Goal: Navigation & Orientation: Understand site structure

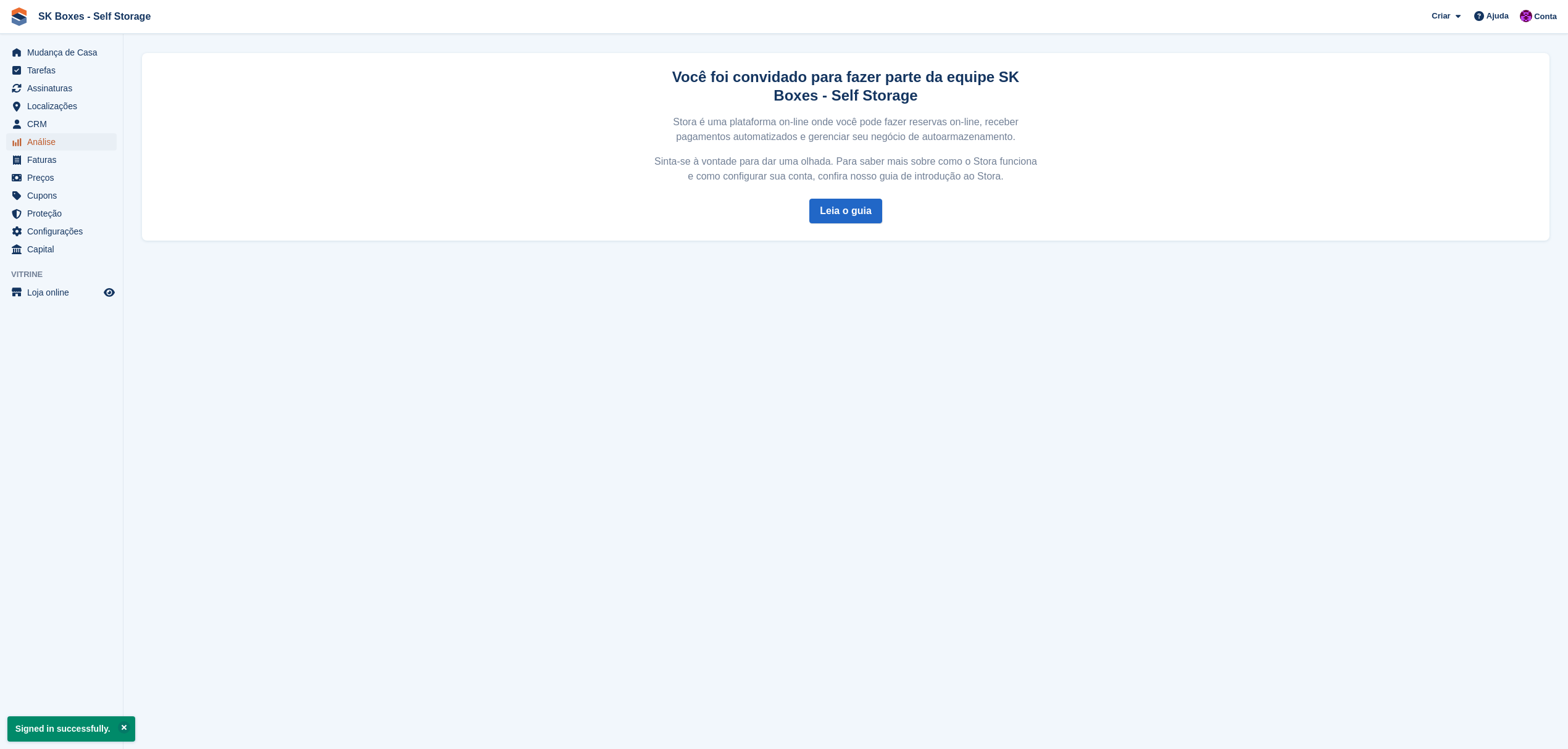
click at [65, 139] on span "Análise" at bounding box center [64, 142] width 74 height 18
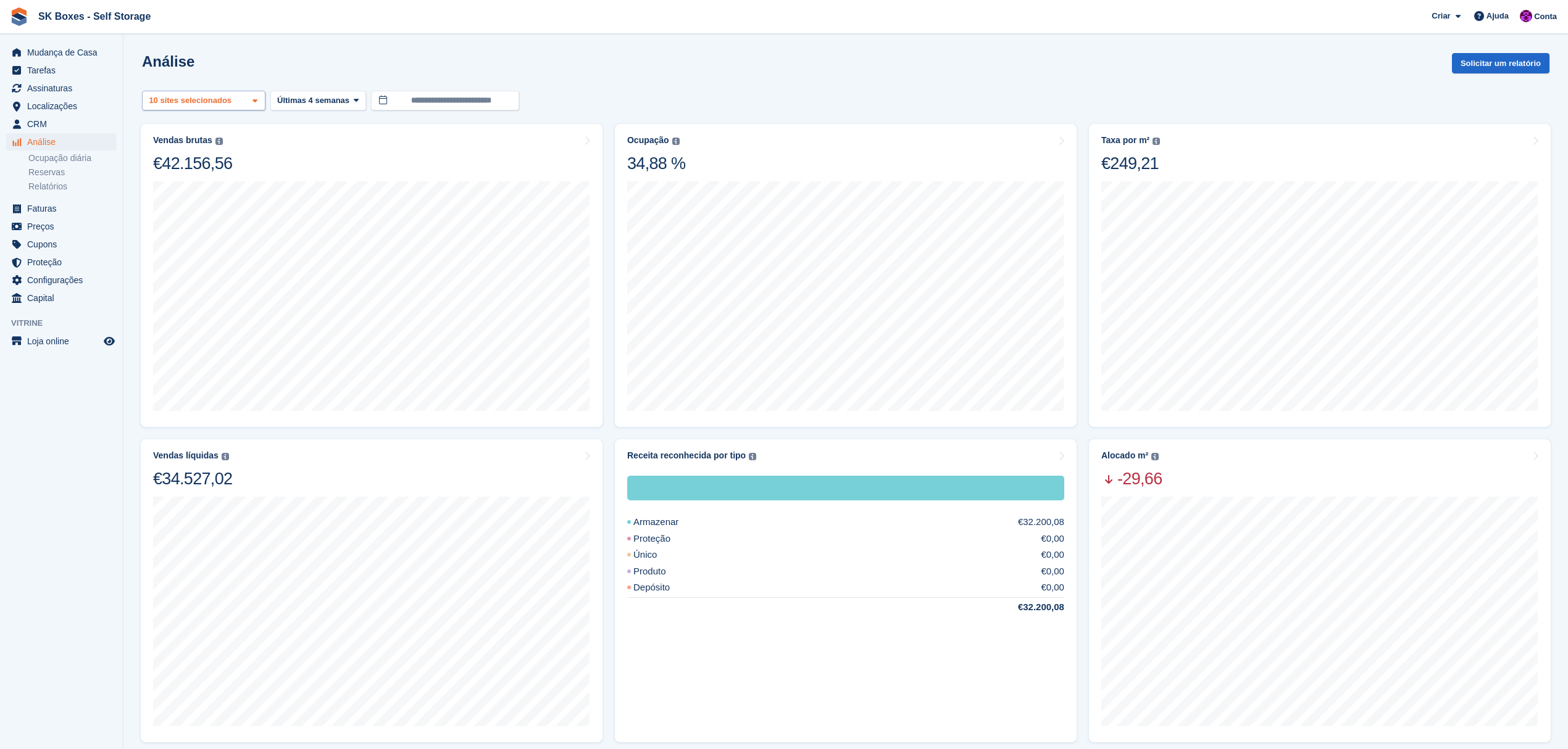
click at [180, 99] on div "10 sites selecionados" at bounding box center [192, 100] width 89 height 12
click at [564, 94] on div "**********" at bounding box center [846, 101] width 1408 height 21
click at [69, 188] on link "Relatórios" at bounding box center [73, 187] width 89 height 12
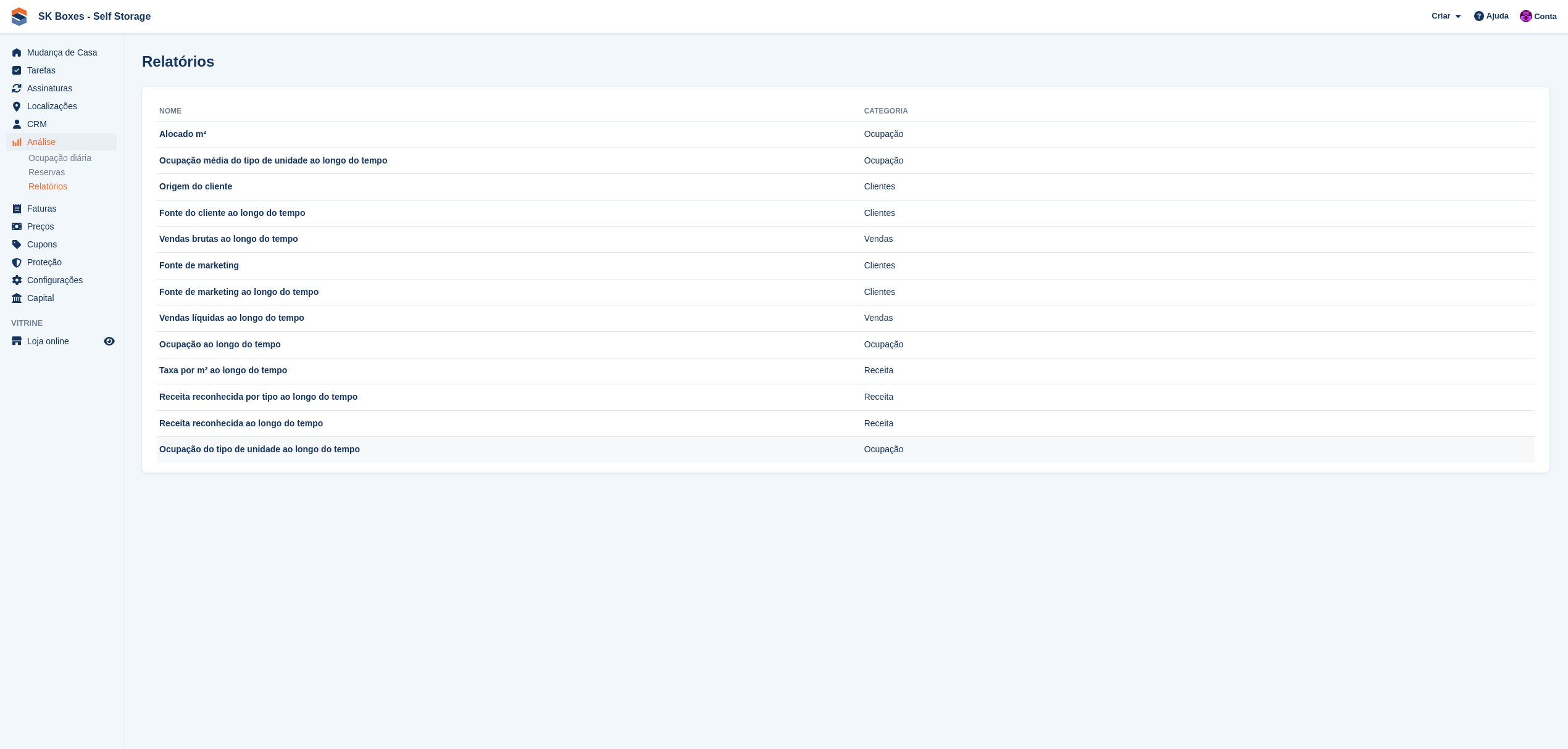
click at [230, 450] on td "Ocupação do tipo de unidade ao longo do tempo" at bounding box center [511, 450] width 708 height 26
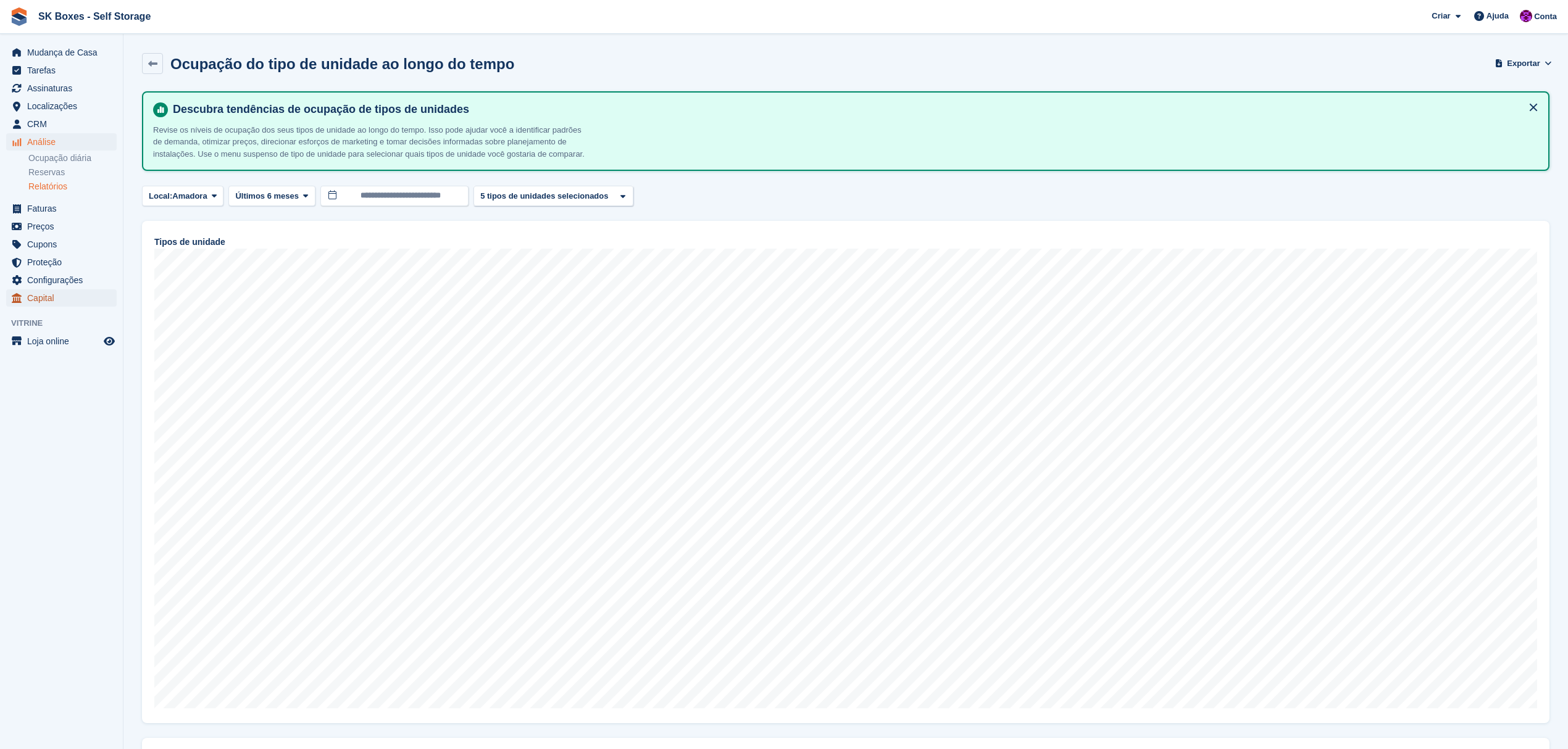
click at [57, 298] on span "Capital" at bounding box center [64, 298] width 74 height 18
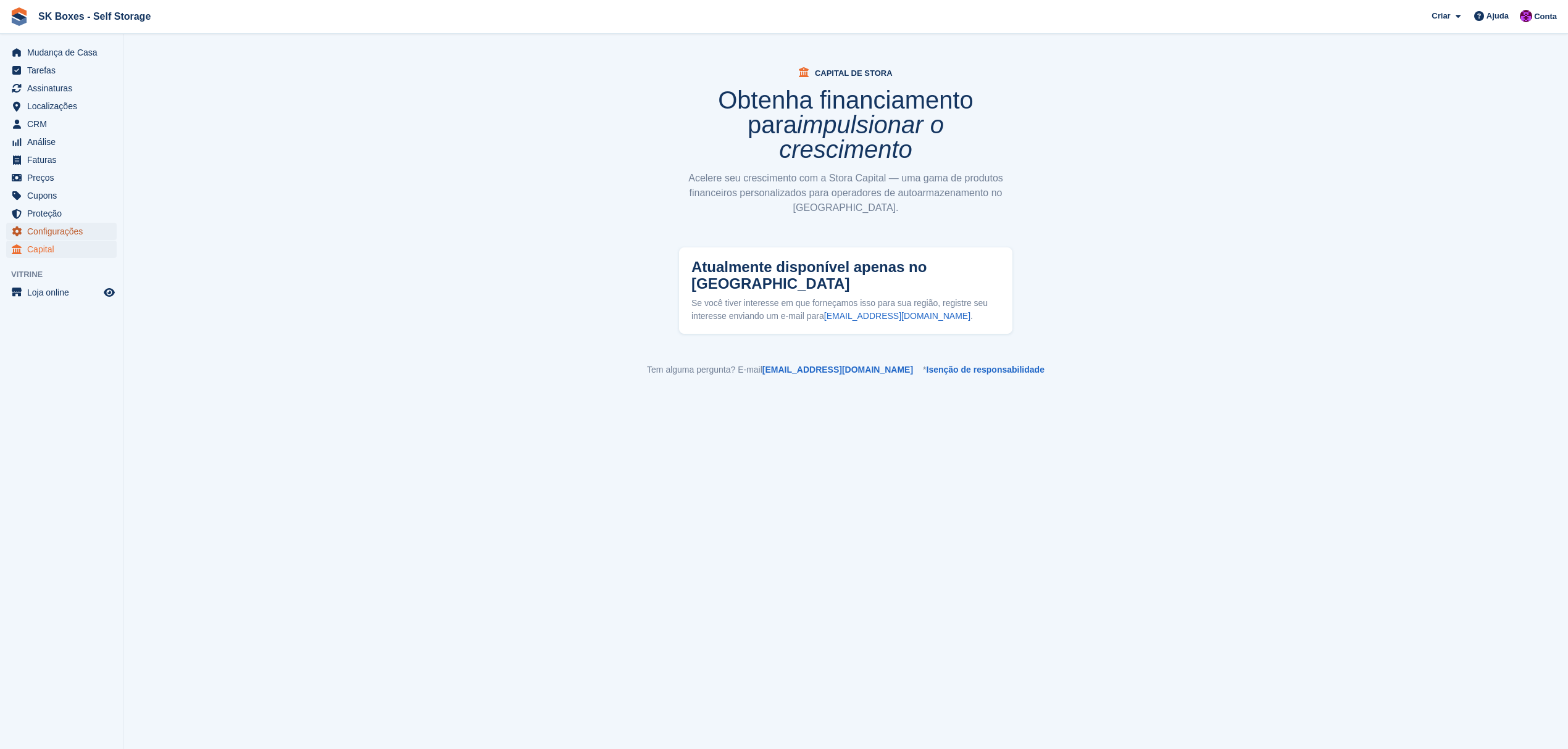
click at [50, 227] on span "Configurações" at bounding box center [64, 231] width 74 height 18
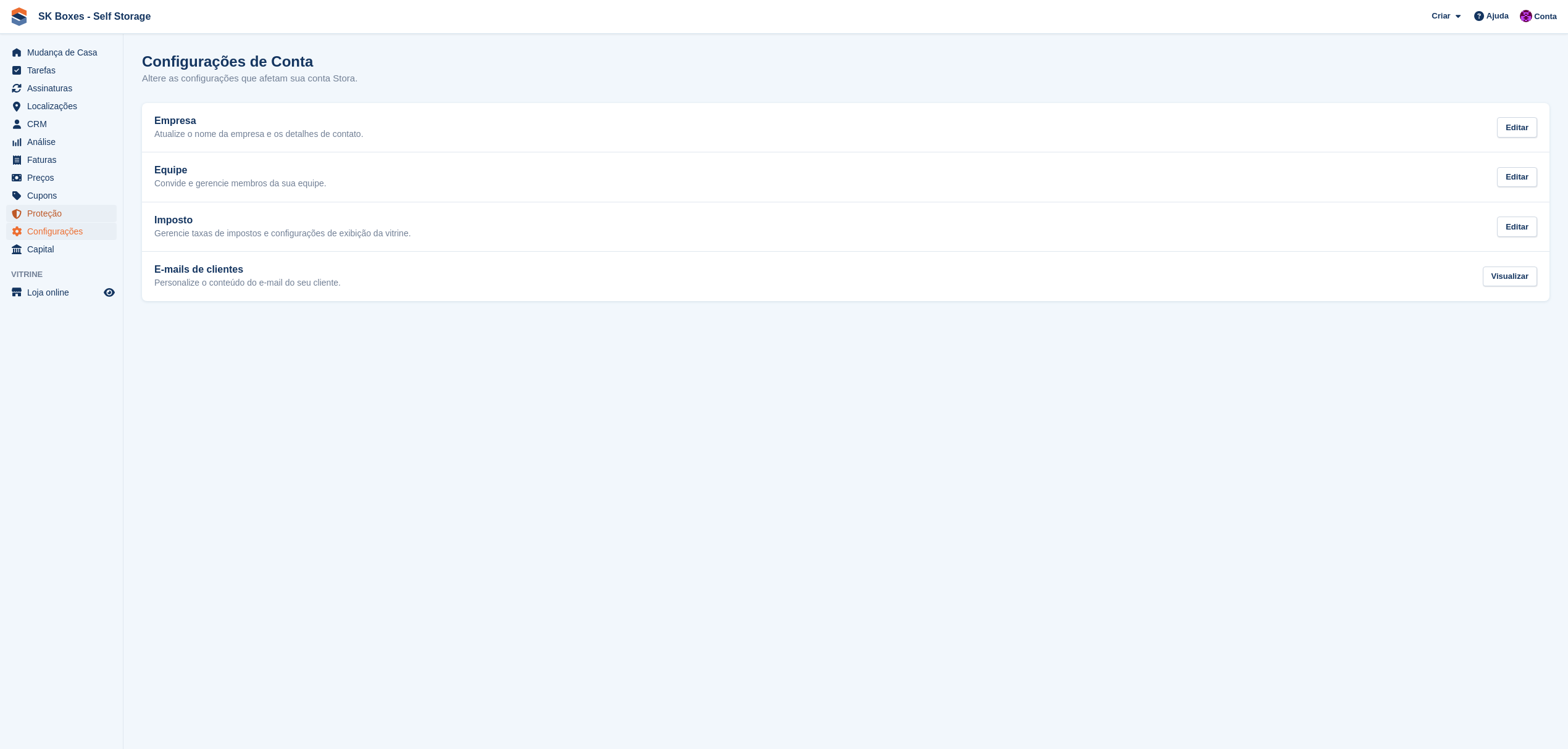
click at [45, 209] on span "Proteção" at bounding box center [64, 214] width 74 height 18
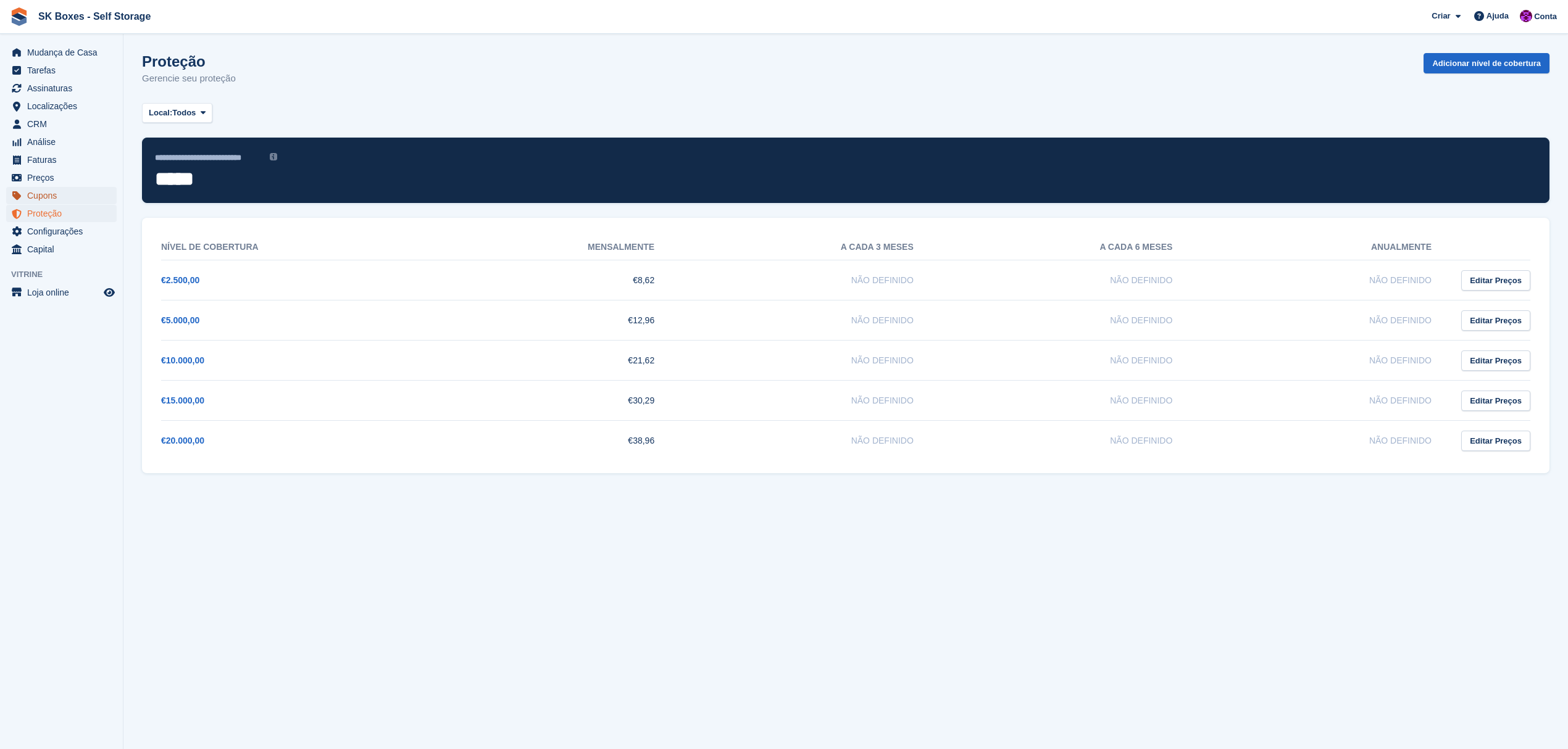
click at [42, 196] on span "Cupons" at bounding box center [64, 195] width 74 height 18
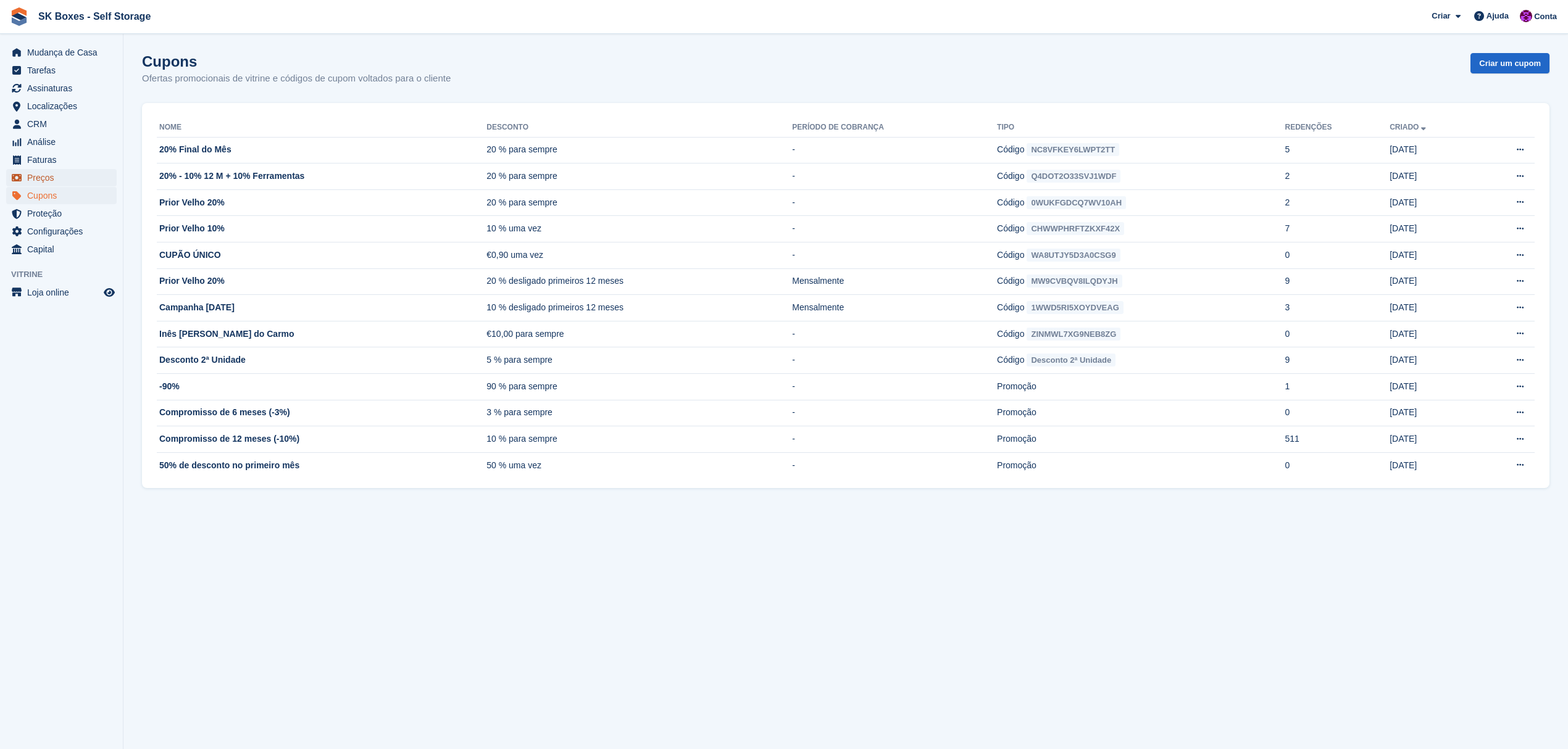
click at [47, 181] on span "Preços" at bounding box center [64, 178] width 74 height 18
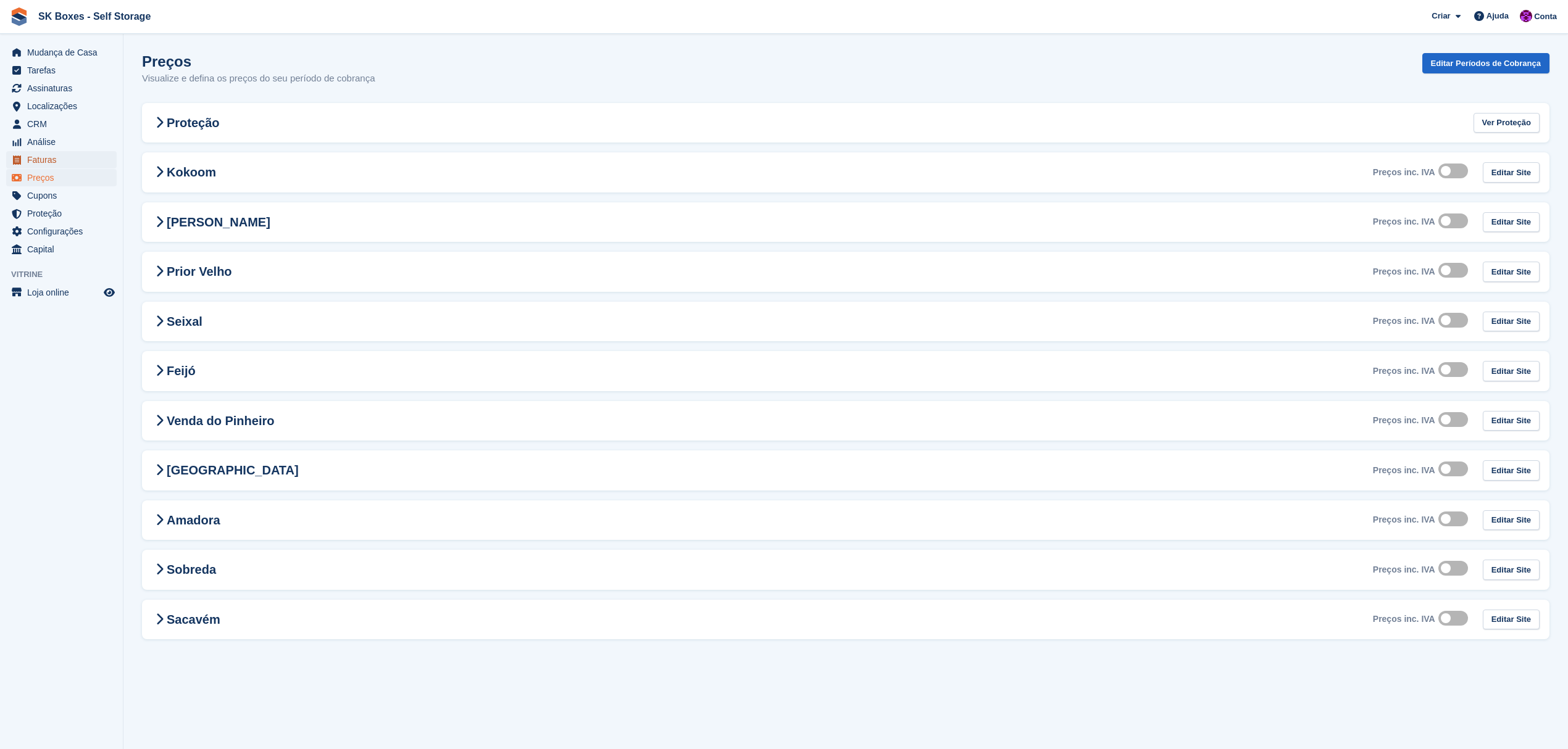
click at [45, 162] on span "Faturas" at bounding box center [64, 160] width 74 height 18
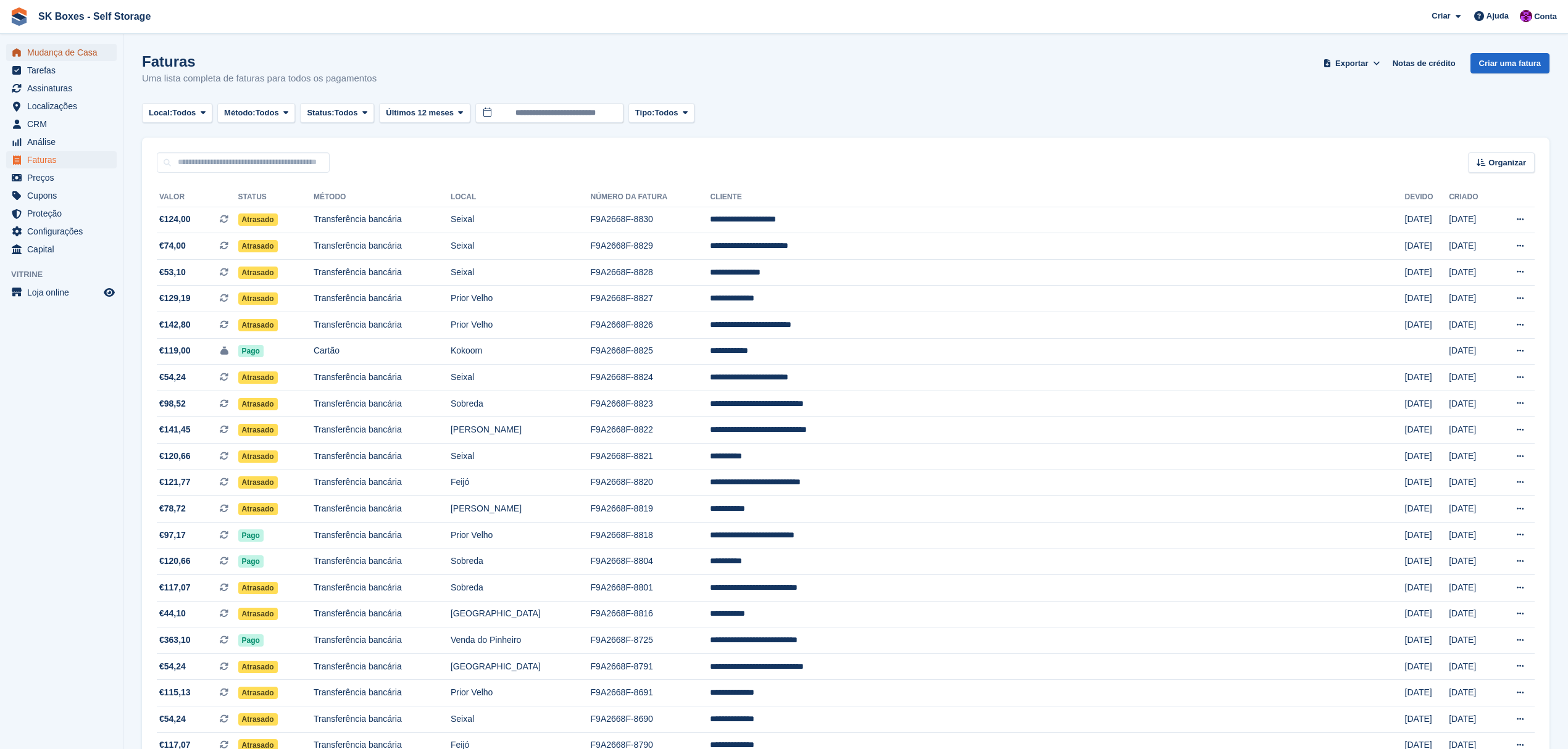
click at [43, 45] on span "Mudança de Casa" at bounding box center [64, 53] width 74 height 18
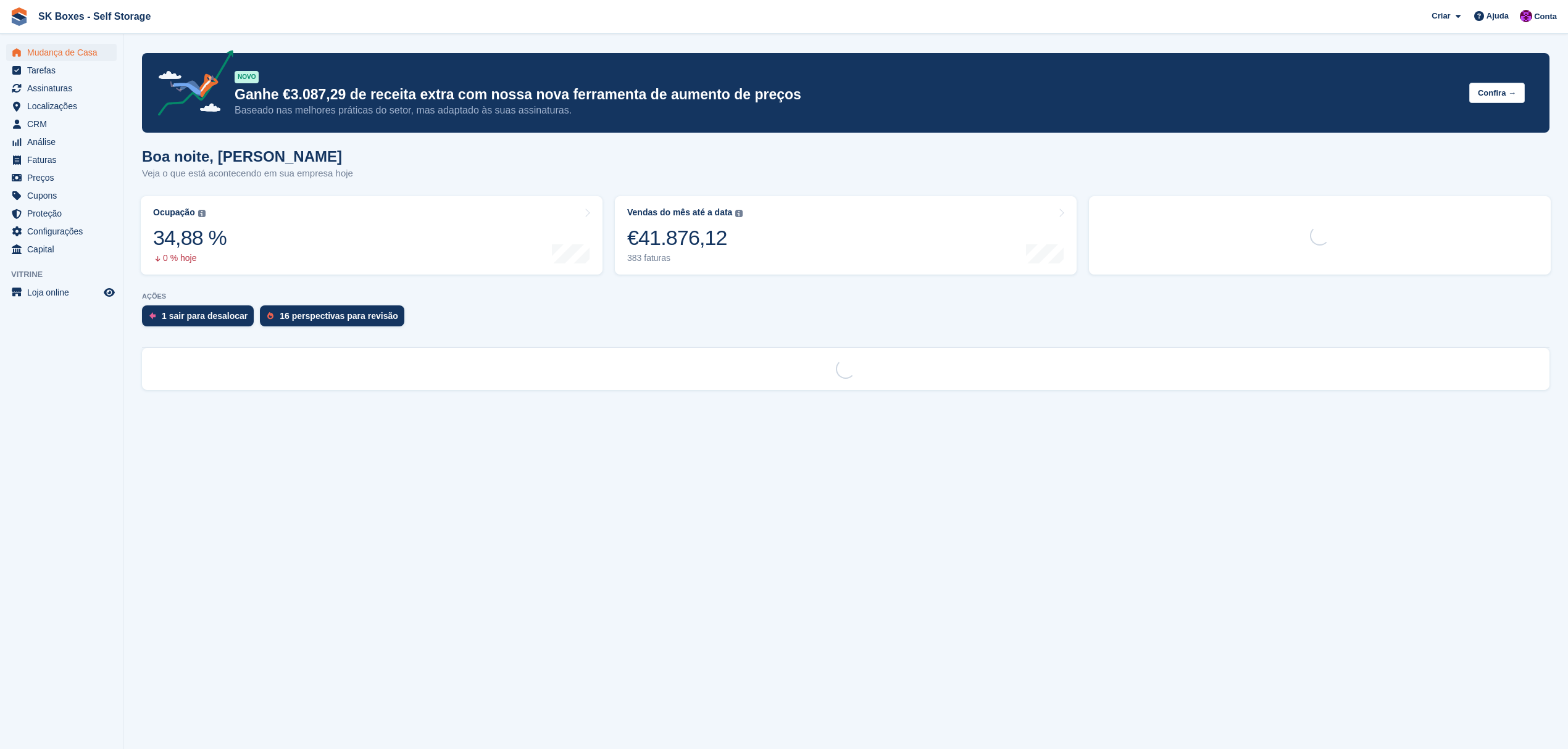
click at [43, 68] on span "Tarefas" at bounding box center [64, 70] width 74 height 18
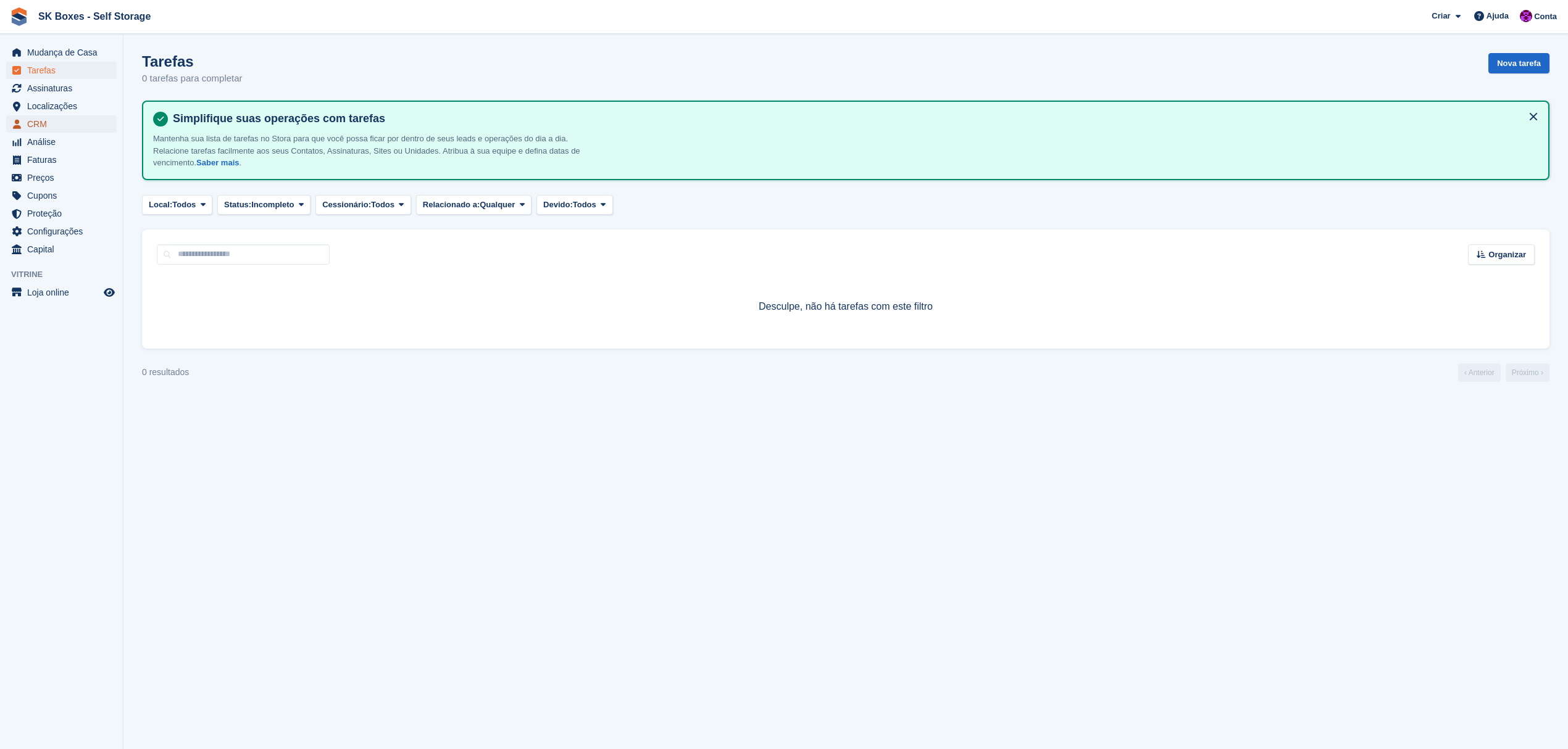
click at [42, 117] on span "CRM" at bounding box center [64, 124] width 74 height 18
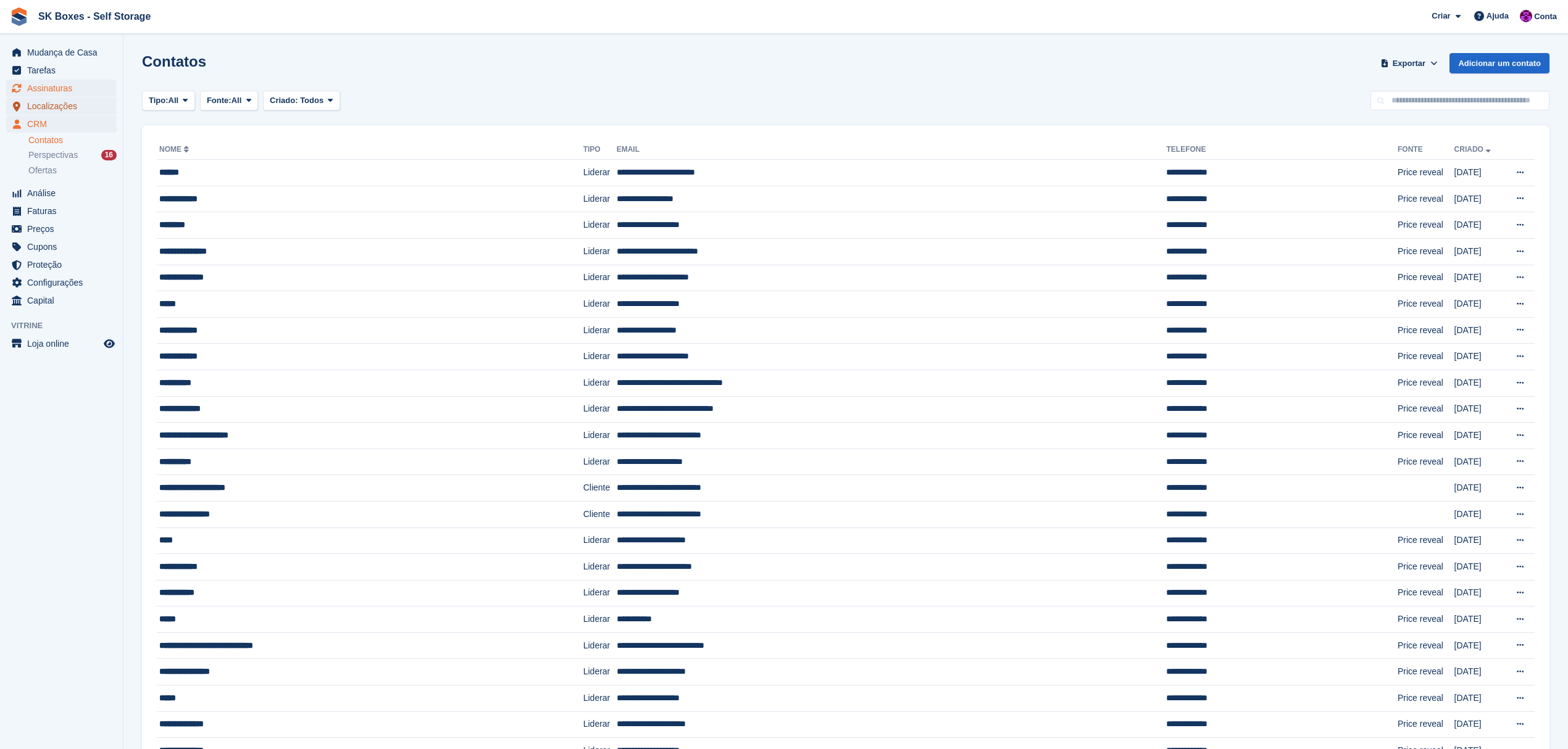
click at [48, 97] on span "Localizações" at bounding box center [64, 106] width 74 height 18
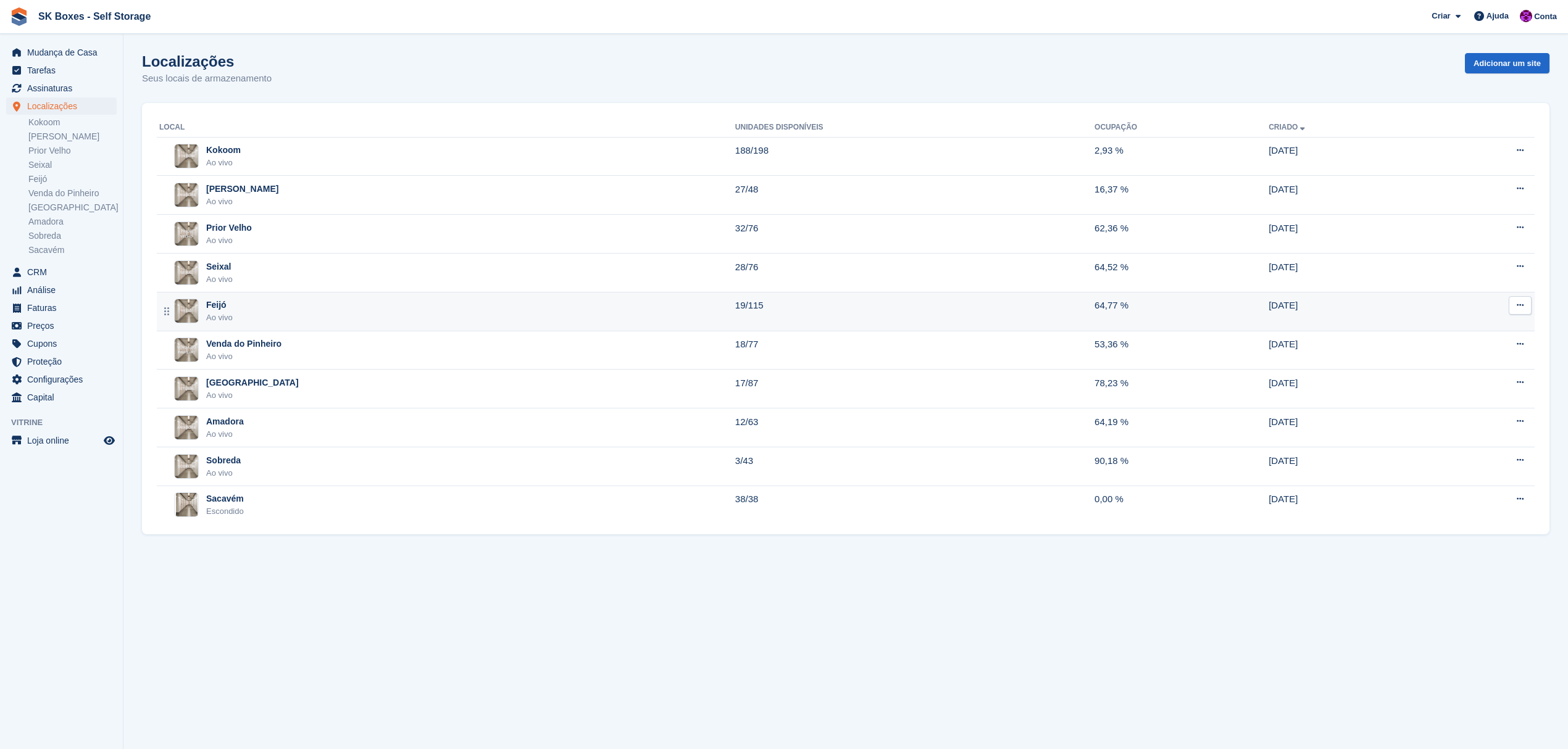
click at [260, 304] on div "Feijó Ao vivo" at bounding box center [448, 311] width 576 height 26
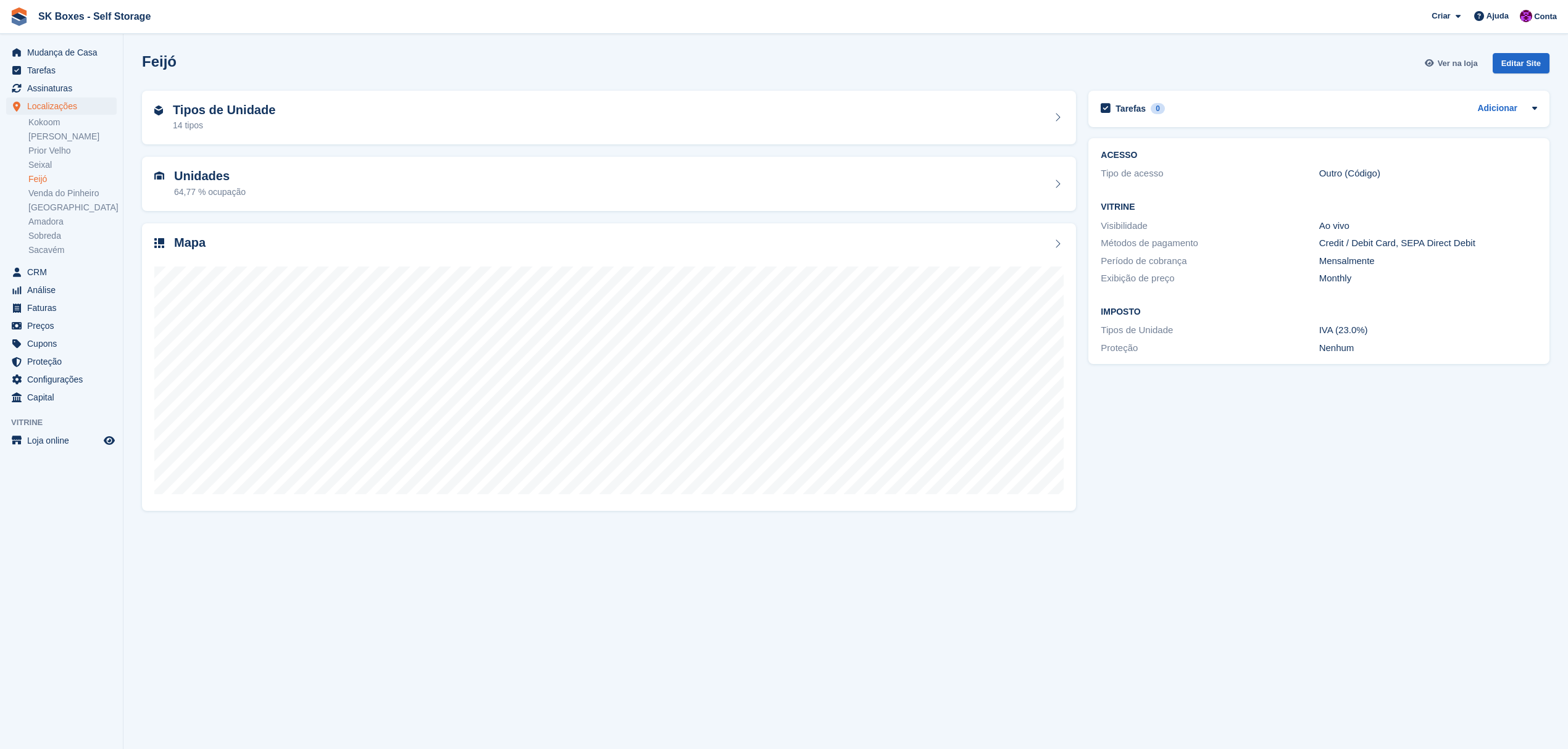
click at [1458, 63] on span "Ver na loja" at bounding box center [1458, 63] width 40 height 12
click at [310, 186] on div "Unidades 64,77 % ocupação" at bounding box center [609, 183] width 910 height 30
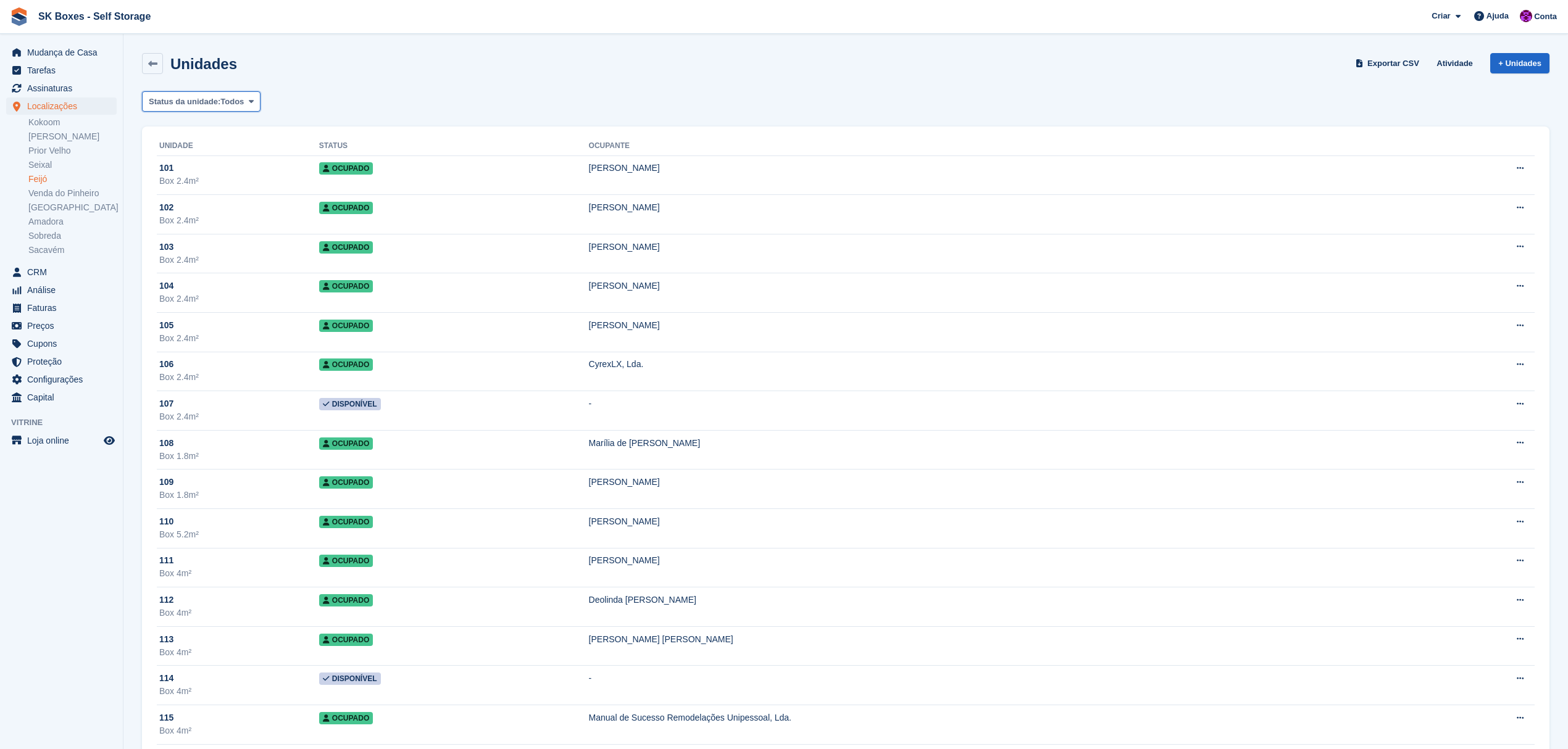
click at [223, 105] on span "Todos" at bounding box center [231, 101] width 23 height 12
click at [358, 94] on div "Status da unidade: Todos Todos Available Reserved Occupied Overlocked Repossess…" at bounding box center [846, 102] width 1408 height 21
click at [160, 70] on link at bounding box center [152, 64] width 21 height 21
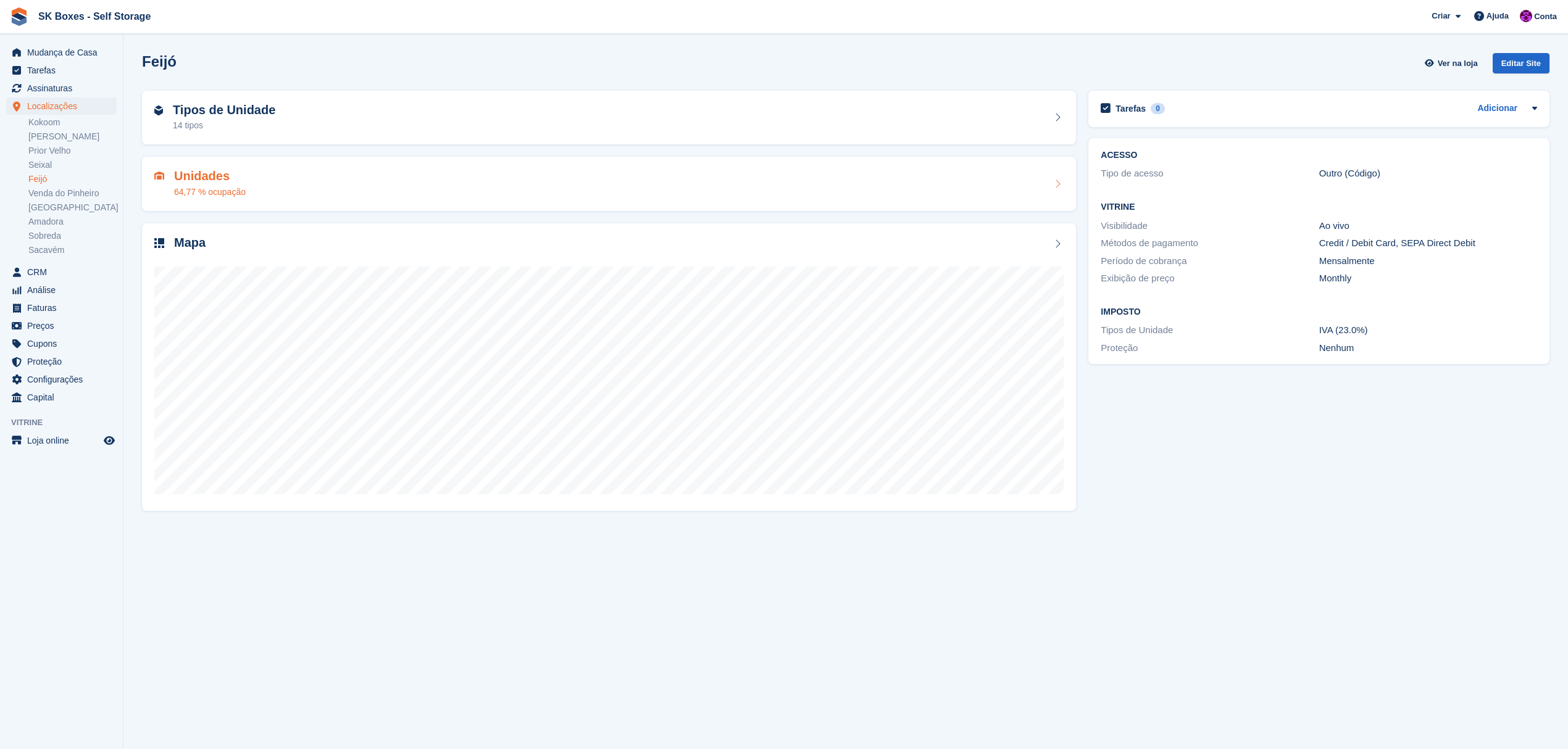
click at [235, 188] on div "64,77 % ocupação" at bounding box center [210, 192] width 72 height 13
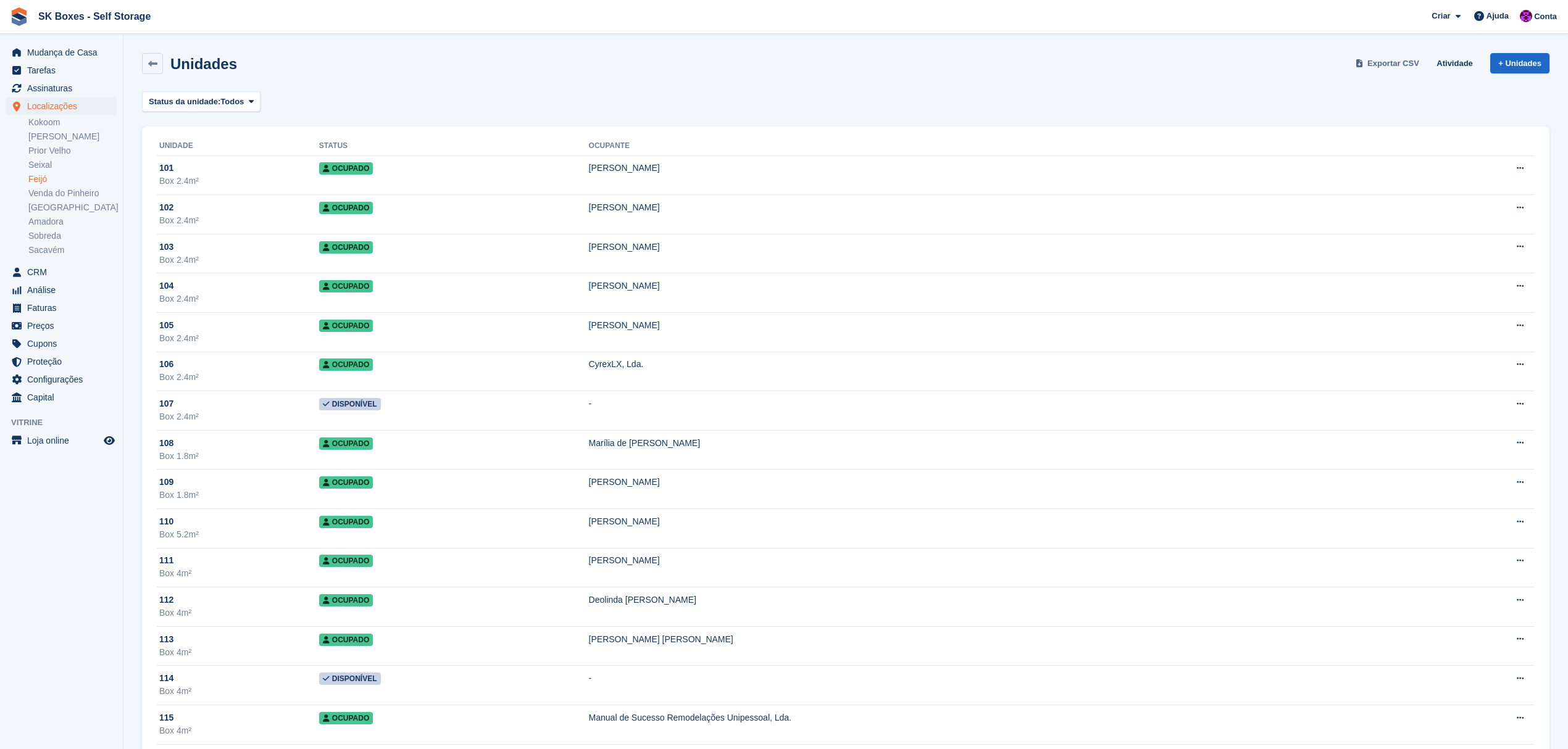
drag, startPoint x: 1399, startPoint y: 62, endPoint x: 1392, endPoint y: 64, distance: 7.3
click at [1399, 62] on span "Exportar CSV" at bounding box center [1393, 63] width 52 height 12
click at [1458, 64] on link "Atividade" at bounding box center [1455, 64] width 46 height 21
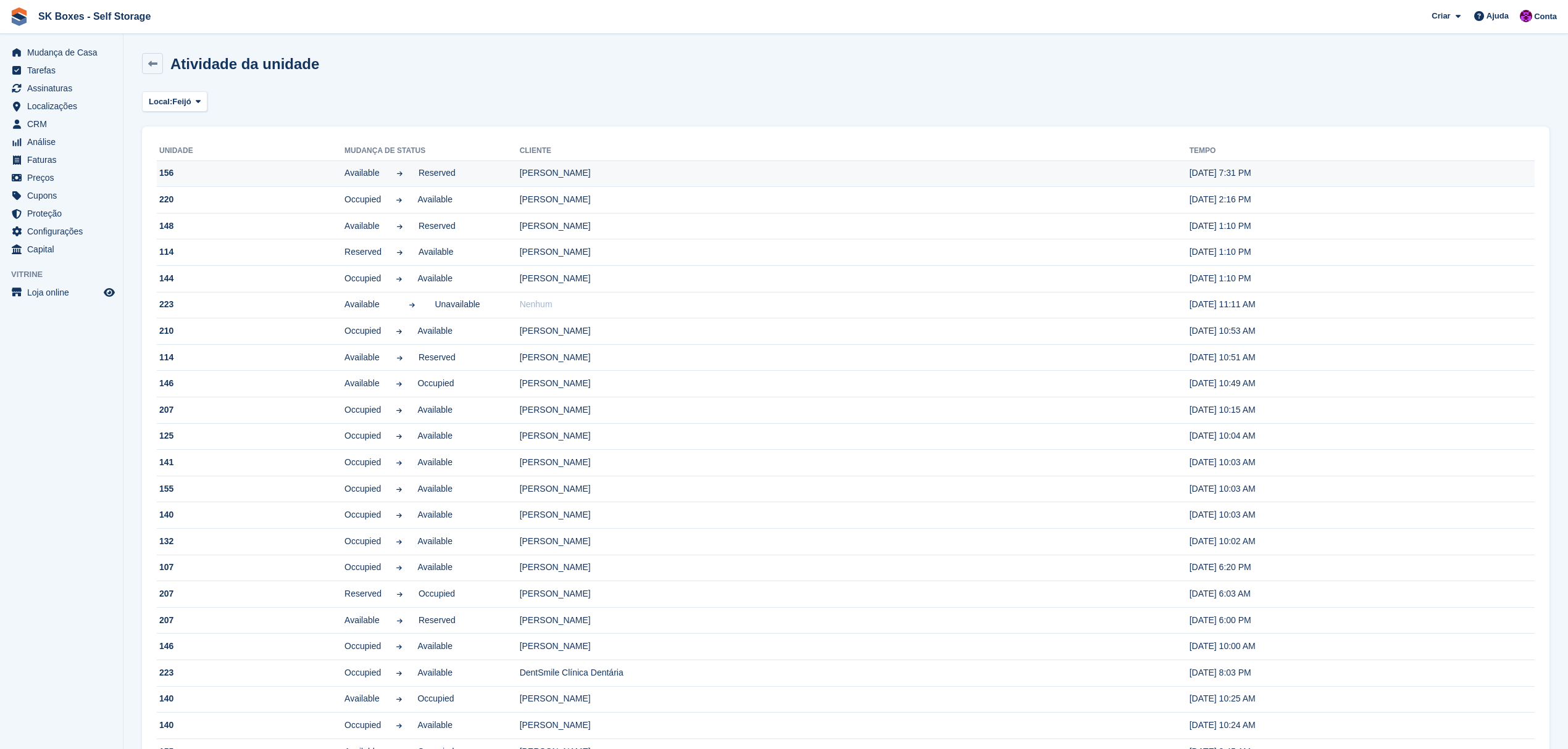
click at [206, 171] on td "156" at bounding box center [251, 173] width 188 height 26
click at [519, 171] on td "Rubén Miguel Gonçalves Neves" at bounding box center [854, 173] width 669 height 26
click at [519, 198] on td "Tyrone Render" at bounding box center [854, 199] width 669 height 26
click at [40, 55] on span "Mudança de Casa" at bounding box center [64, 53] width 74 height 18
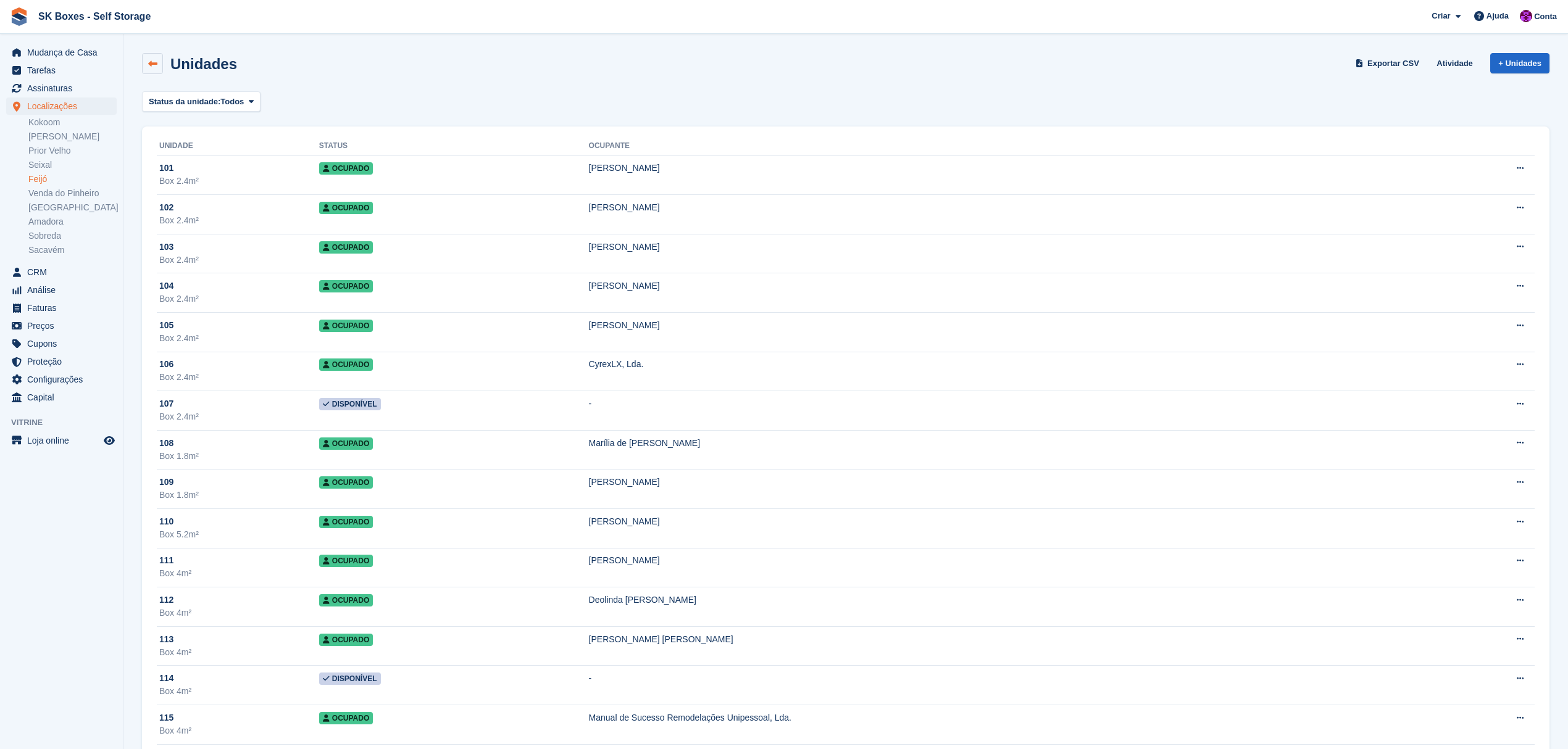
click at [160, 65] on link at bounding box center [152, 64] width 21 height 21
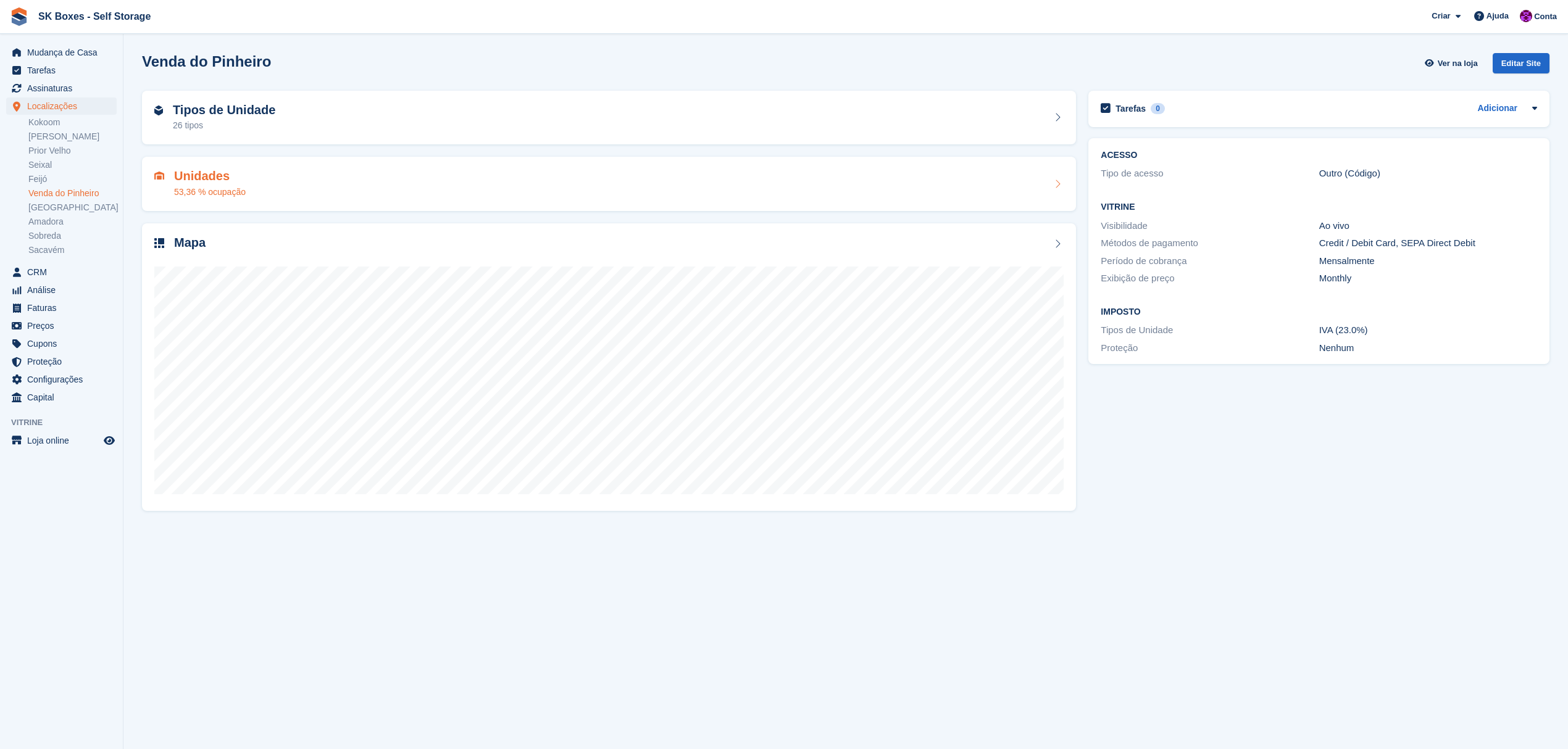
click at [286, 185] on div "Unidades 53,36 % ocupação" at bounding box center [609, 183] width 910 height 30
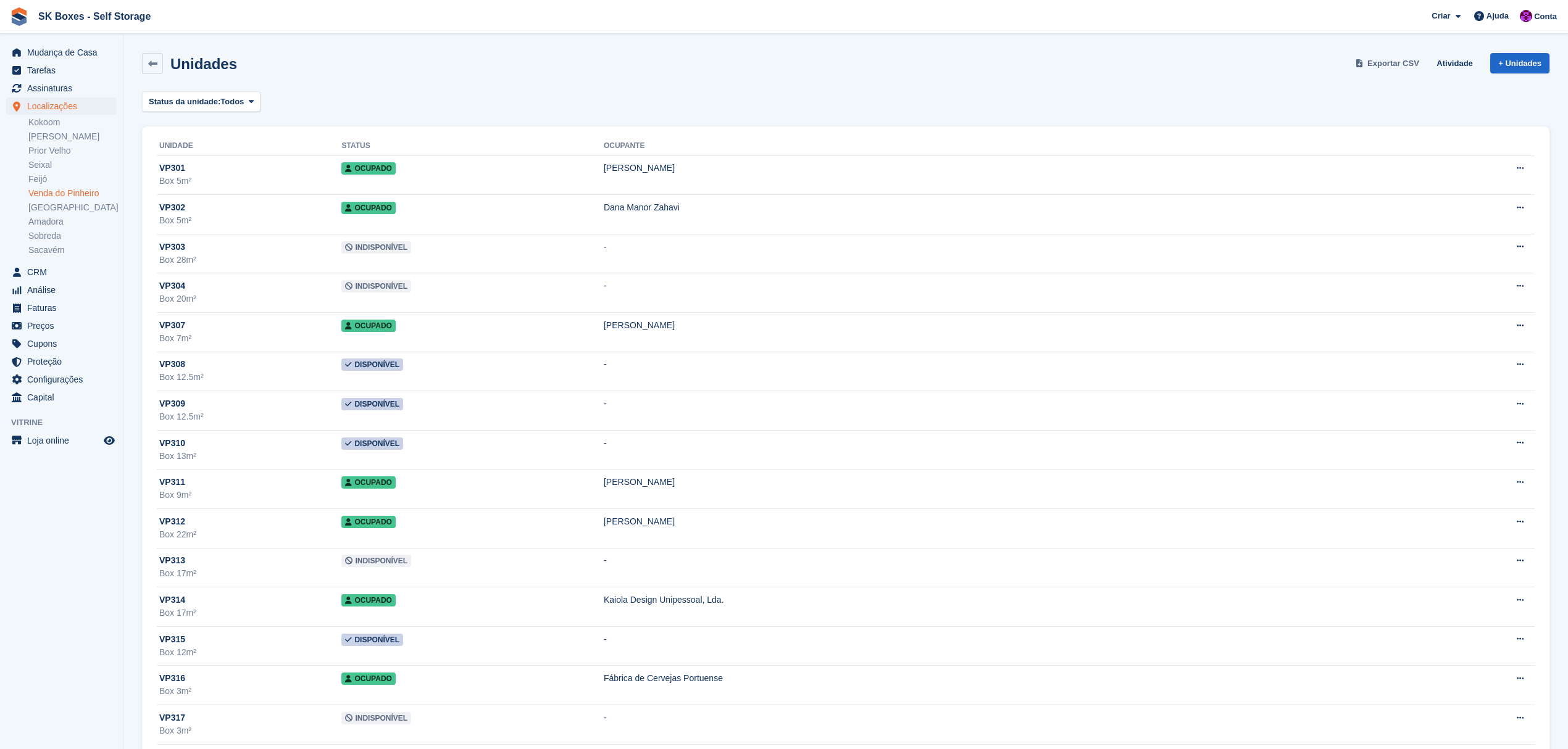
click at [1376, 63] on span "Exportar CSV" at bounding box center [1393, 63] width 52 height 12
click at [52, 206] on link "[GEOGRAPHIC_DATA]" at bounding box center [73, 207] width 89 height 12
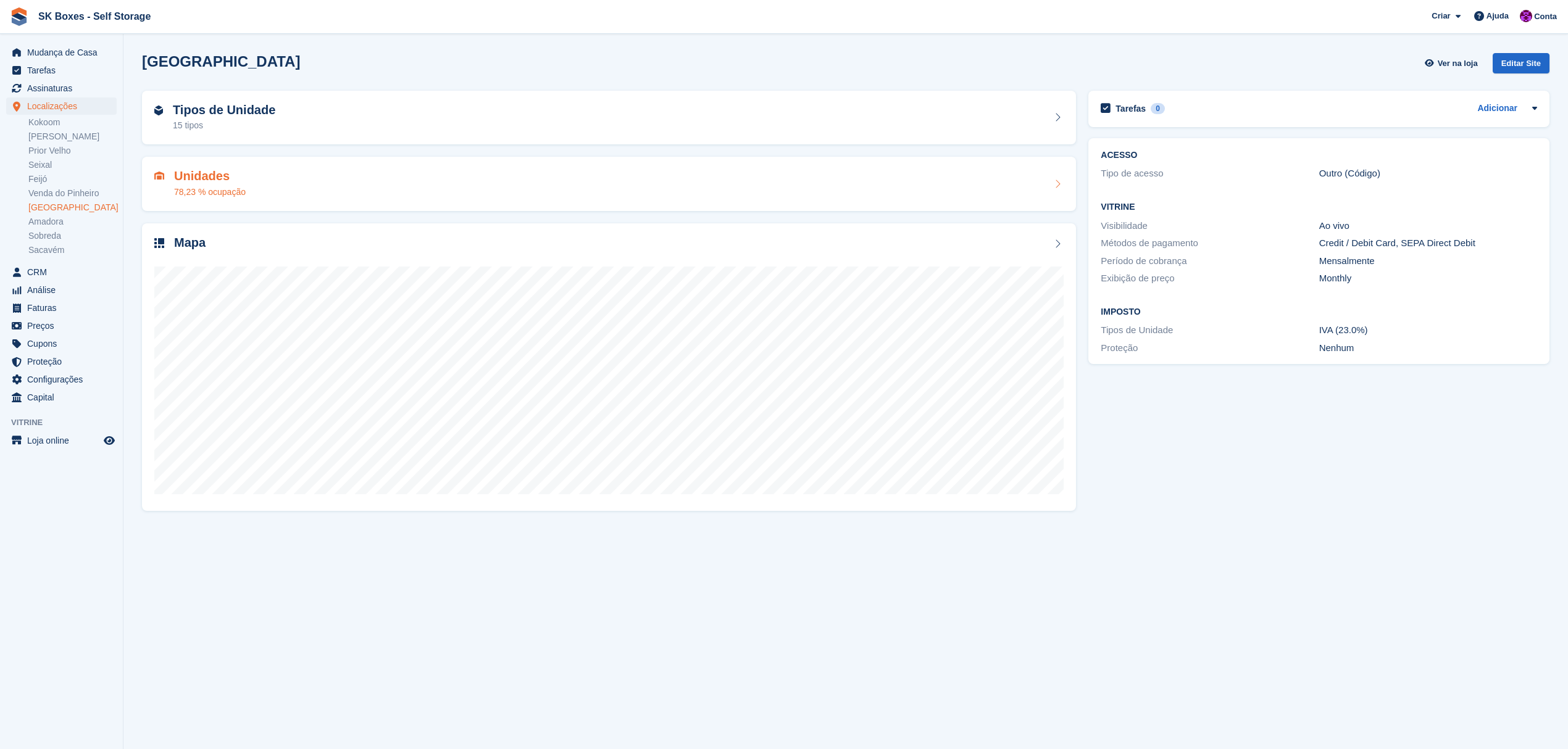
click at [269, 180] on div "Unidades 78,23 % ocupação" at bounding box center [609, 183] width 910 height 30
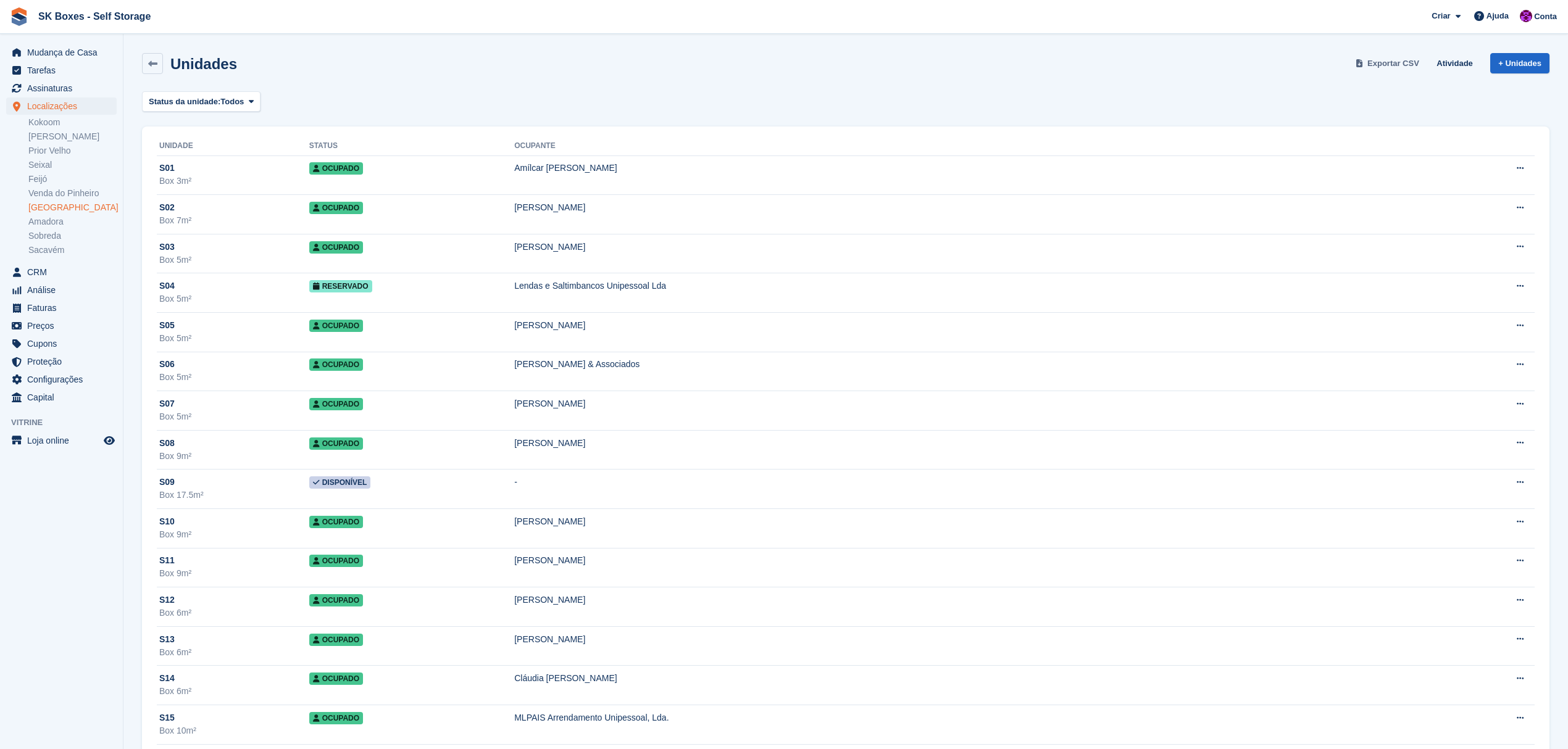
click at [1380, 61] on span "Exportar CSV" at bounding box center [1393, 63] width 52 height 12
click at [185, 97] on span "Status da unidade:" at bounding box center [184, 101] width 72 height 12
click at [151, 61] on icon at bounding box center [153, 64] width 10 height 10
click at [49, 223] on link "Amadora" at bounding box center [73, 222] width 89 height 12
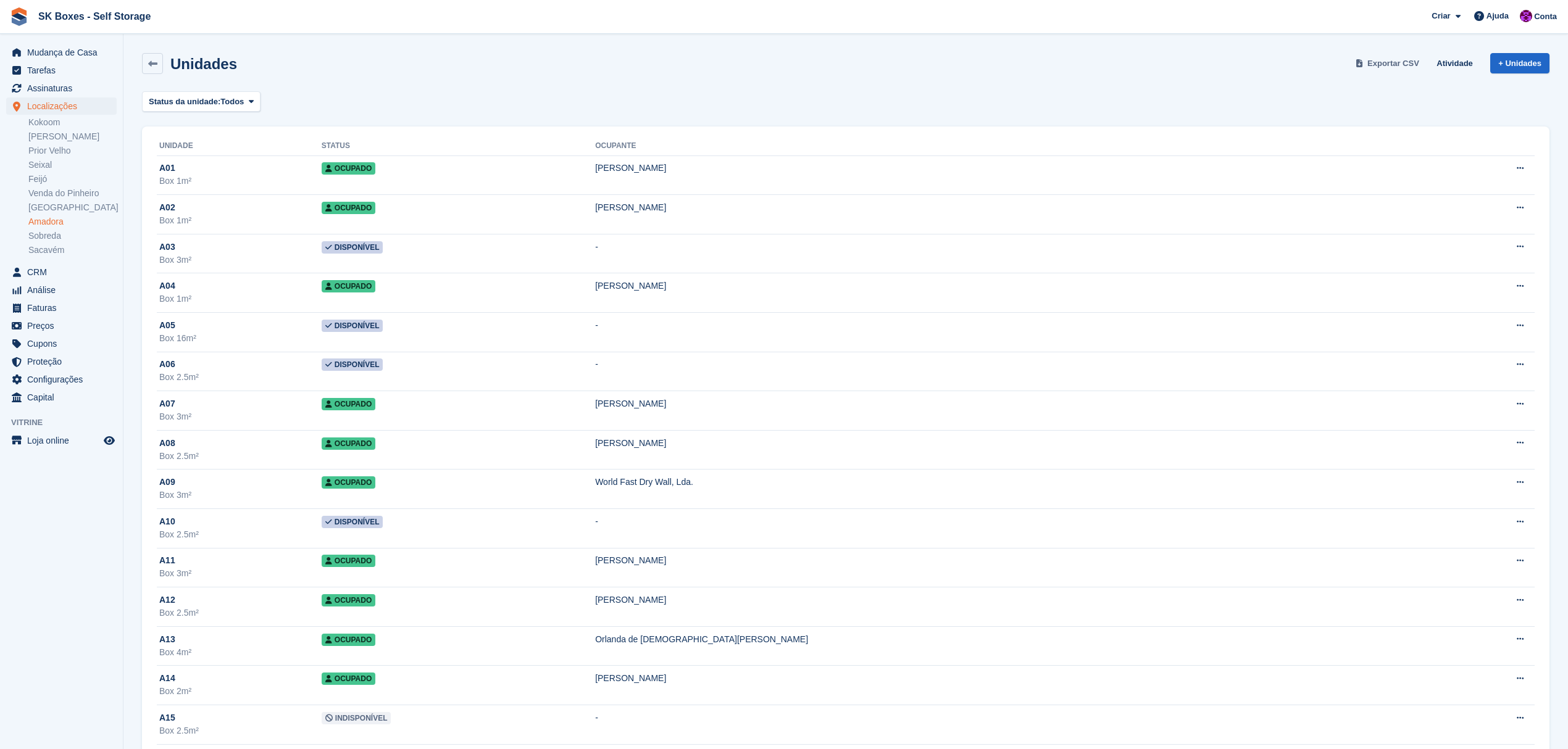
click at [1388, 64] on span "Exportar CSV" at bounding box center [1393, 63] width 52 height 12
click at [60, 236] on link "Sobreda" at bounding box center [73, 236] width 89 height 12
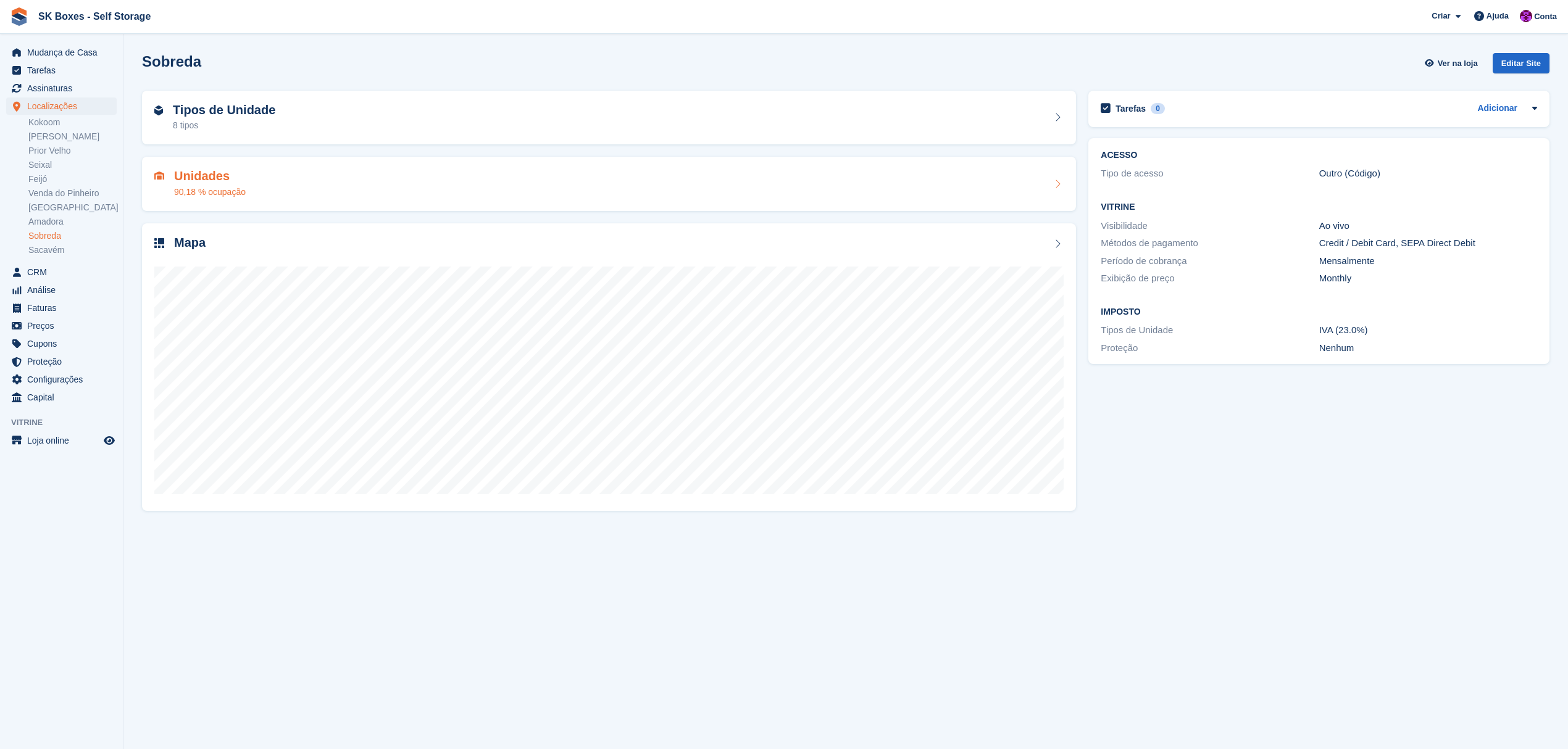
click at [217, 169] on h2 "Unidades" at bounding box center [210, 176] width 72 height 14
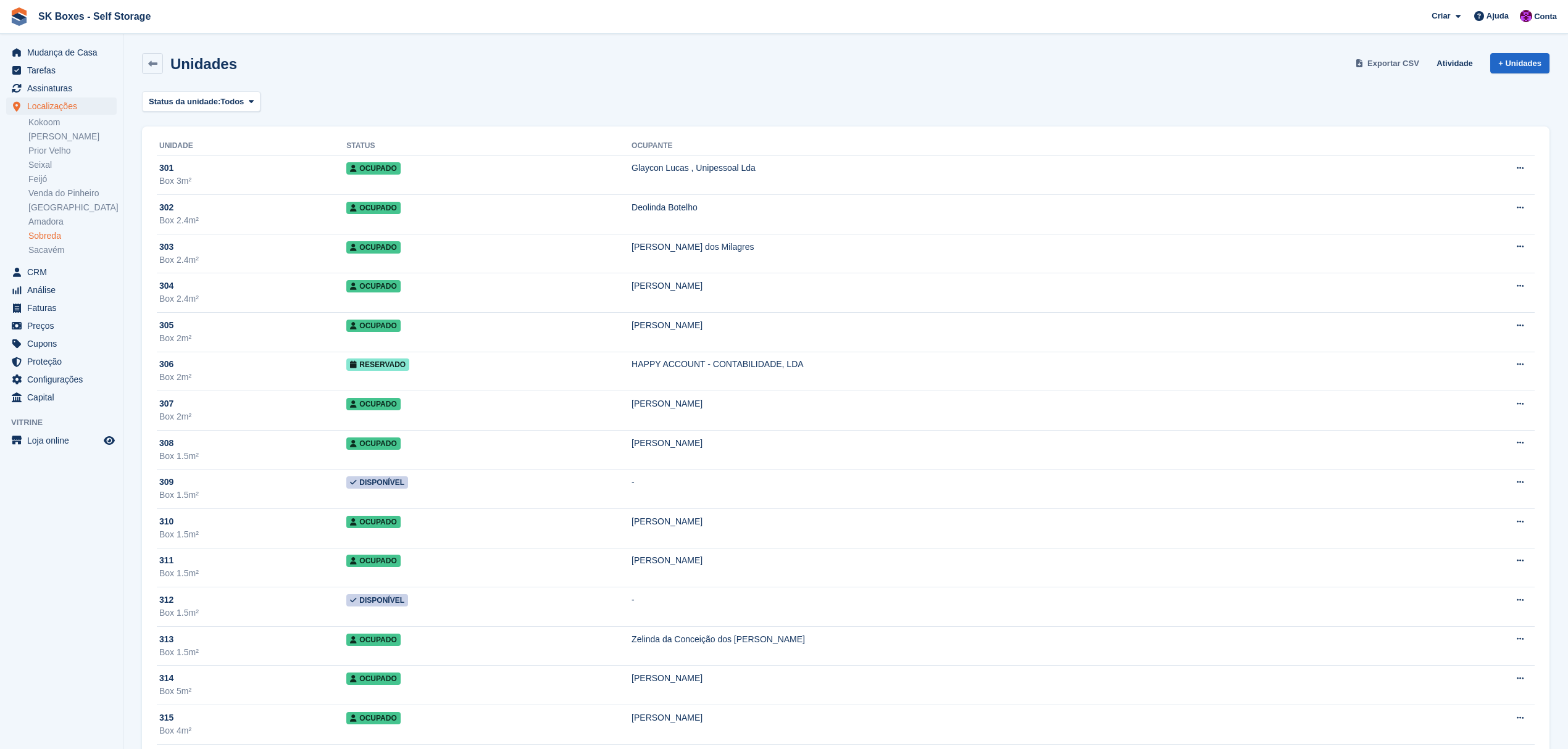
click at [1398, 61] on span "Exportar CSV" at bounding box center [1393, 63] width 52 height 12
click at [42, 250] on link "Sacavém" at bounding box center [73, 250] width 89 height 12
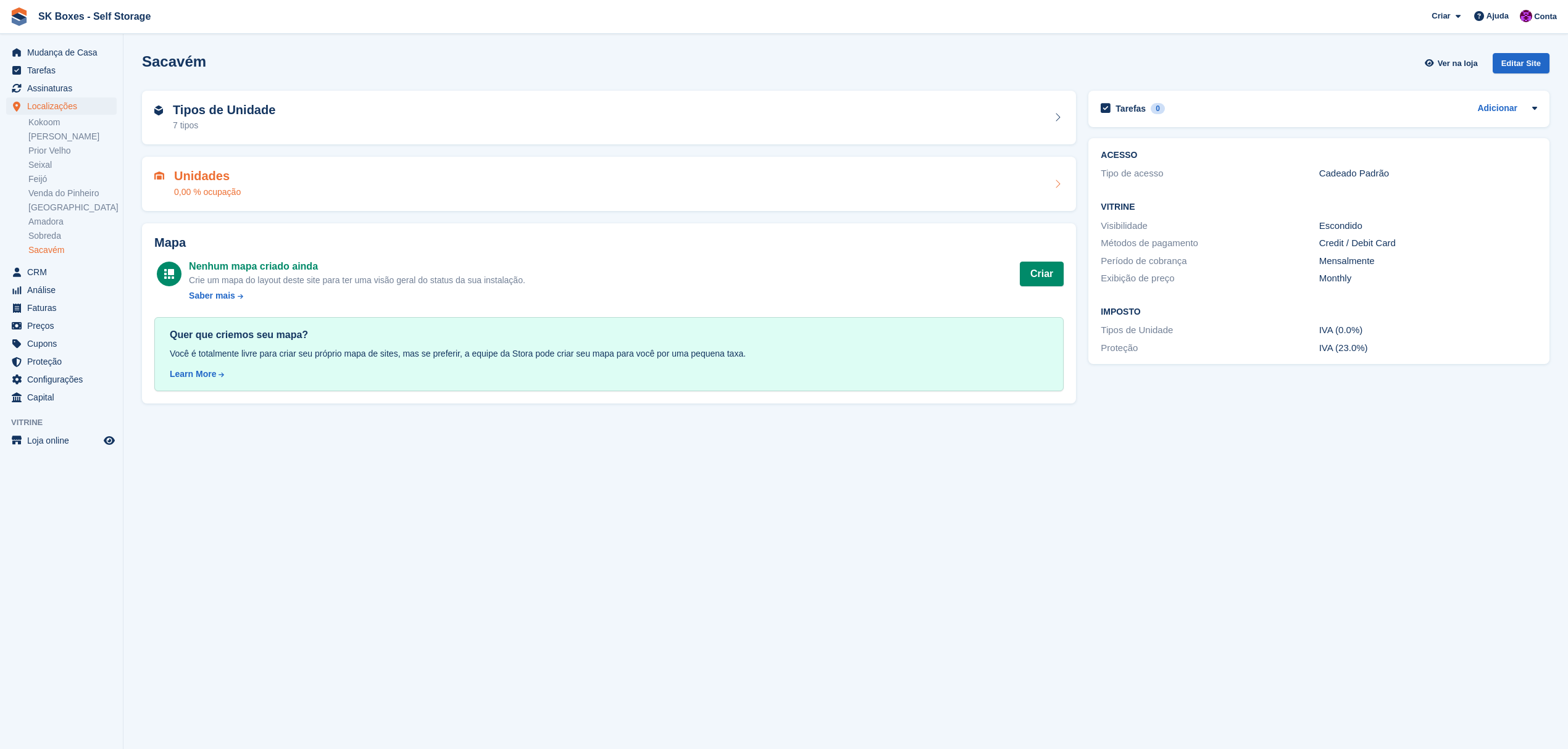
click at [285, 179] on div "Unidades 0,00 % ocupação" at bounding box center [609, 183] width 910 height 30
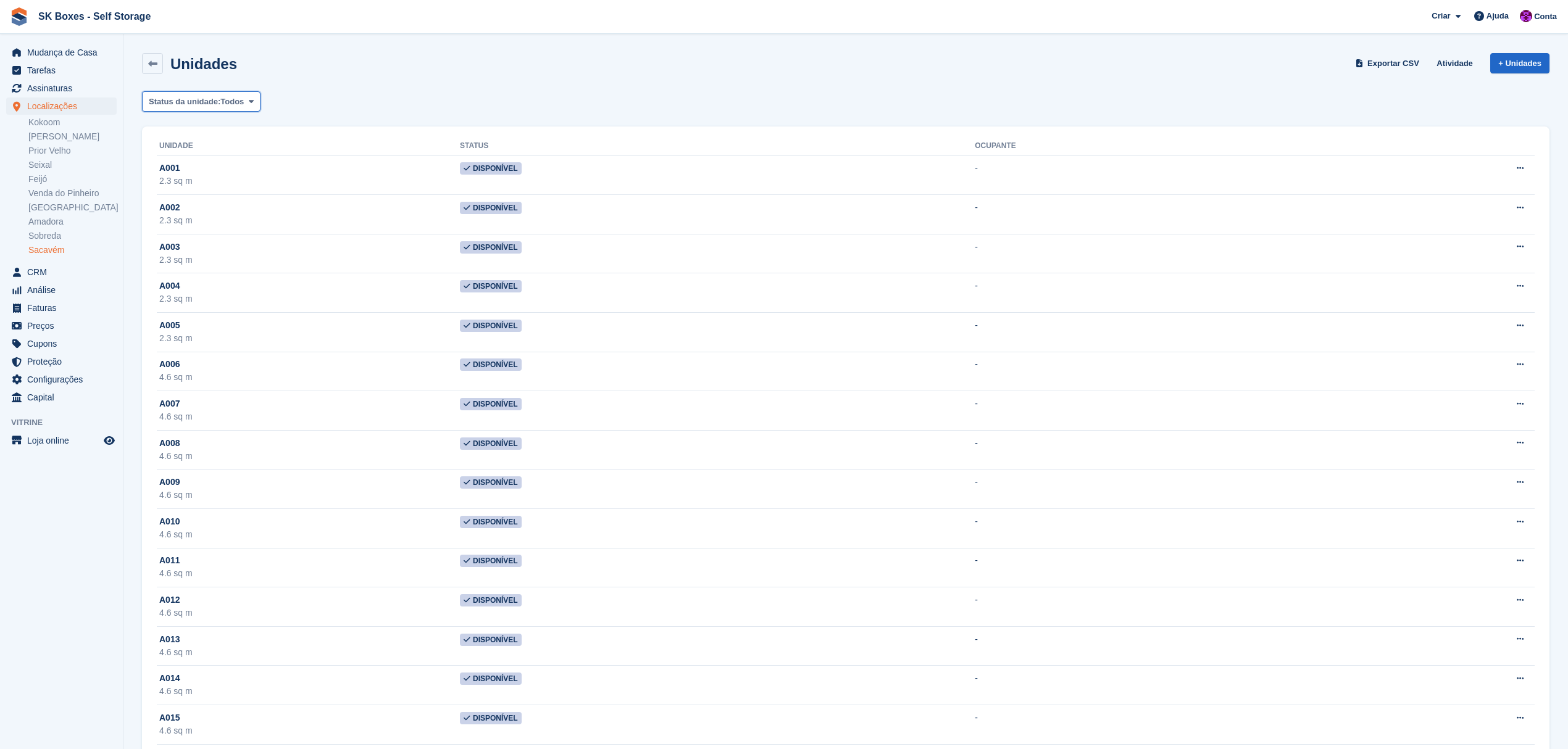
click at [215, 96] on span "Status da unidade:" at bounding box center [184, 101] width 72 height 12
click at [654, 77] on div "Unidades Exportar CSV Atividade + Unidades" at bounding box center [845, 66] width 1420 height 38
click at [1396, 59] on span "Exportar CSV" at bounding box center [1393, 63] width 52 height 12
click at [38, 116] on link "Kokoom" at bounding box center [73, 122] width 89 height 12
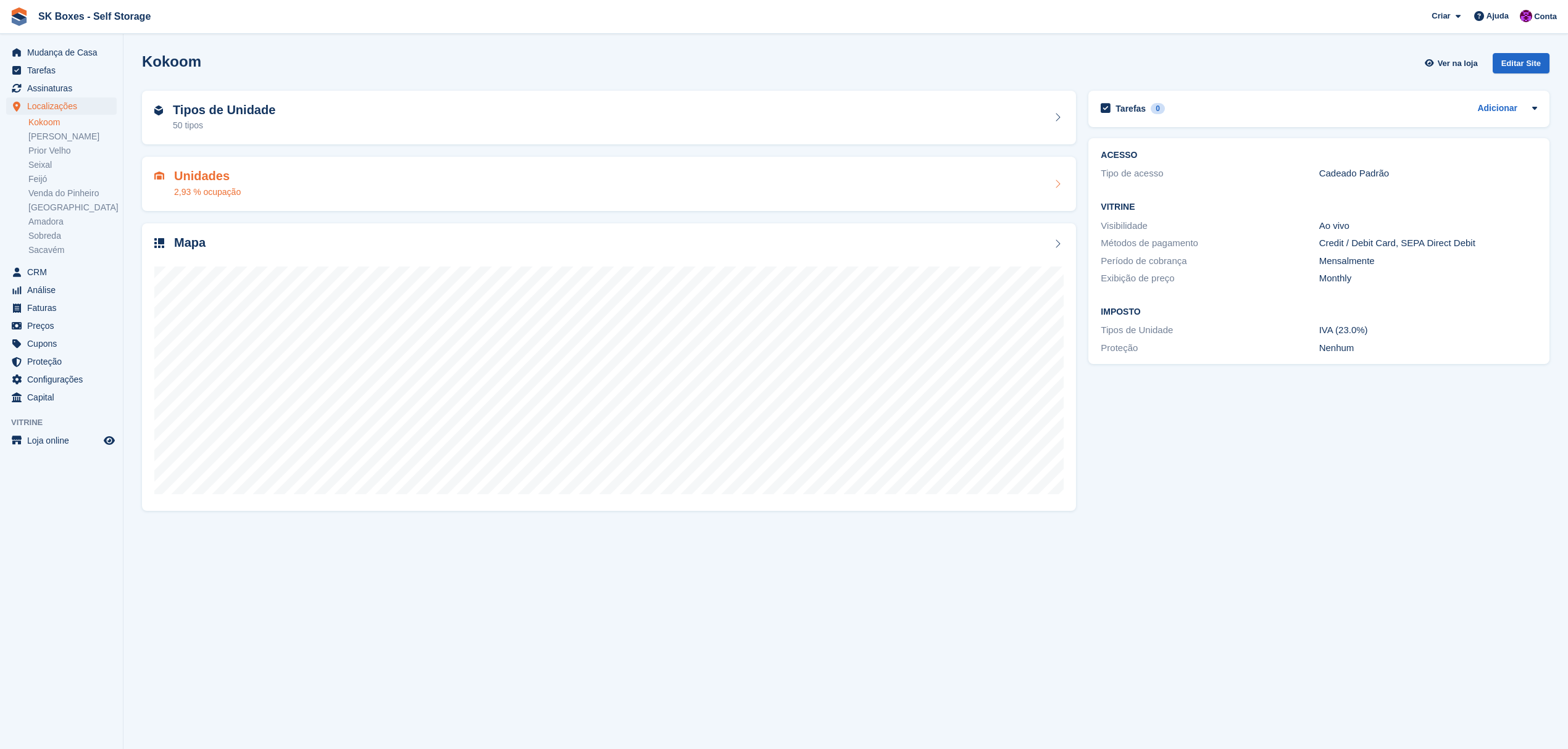
click at [316, 179] on div "Unidades 2,93 % ocupação" at bounding box center [609, 183] width 910 height 30
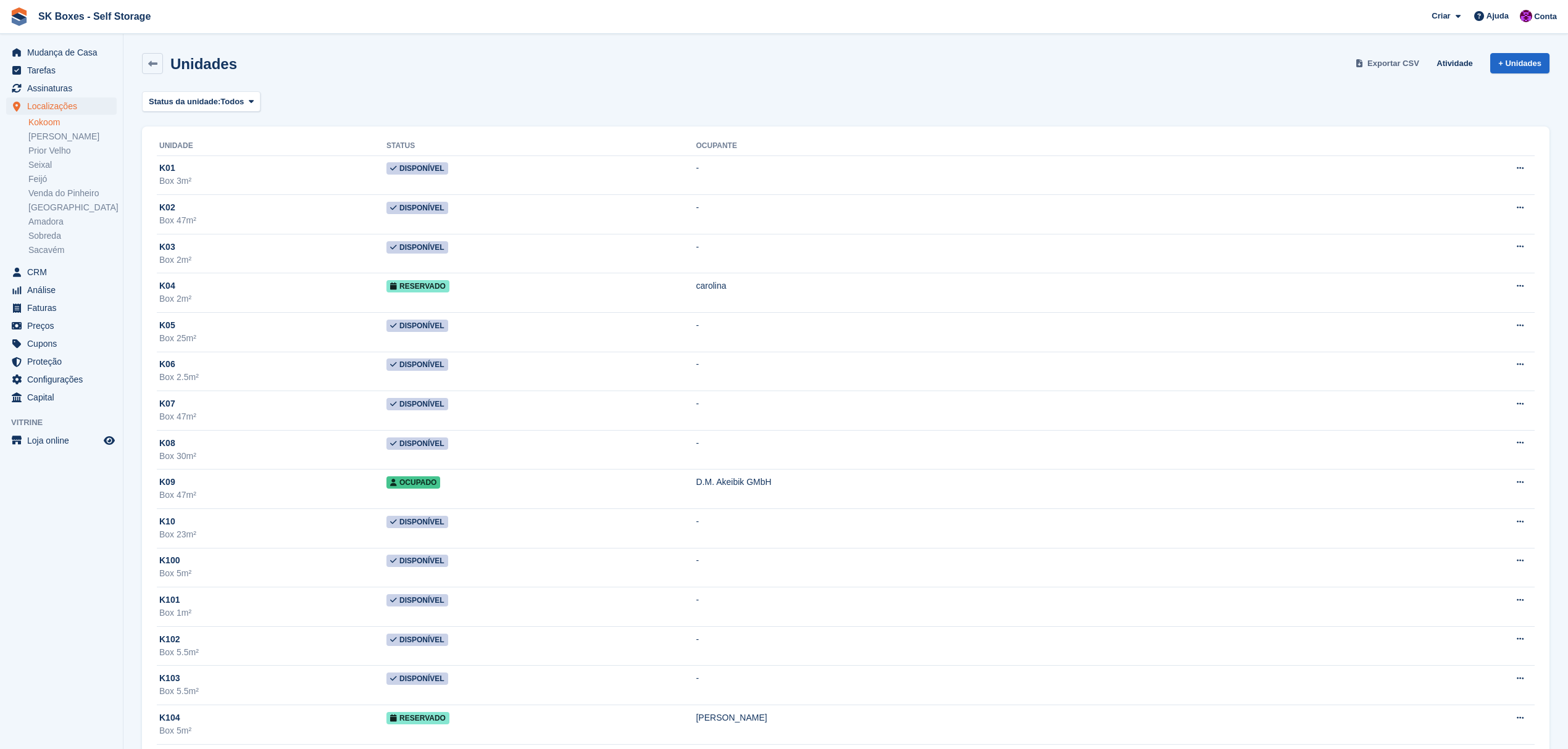
click at [1384, 60] on span "Exportar CSV" at bounding box center [1393, 63] width 52 height 12
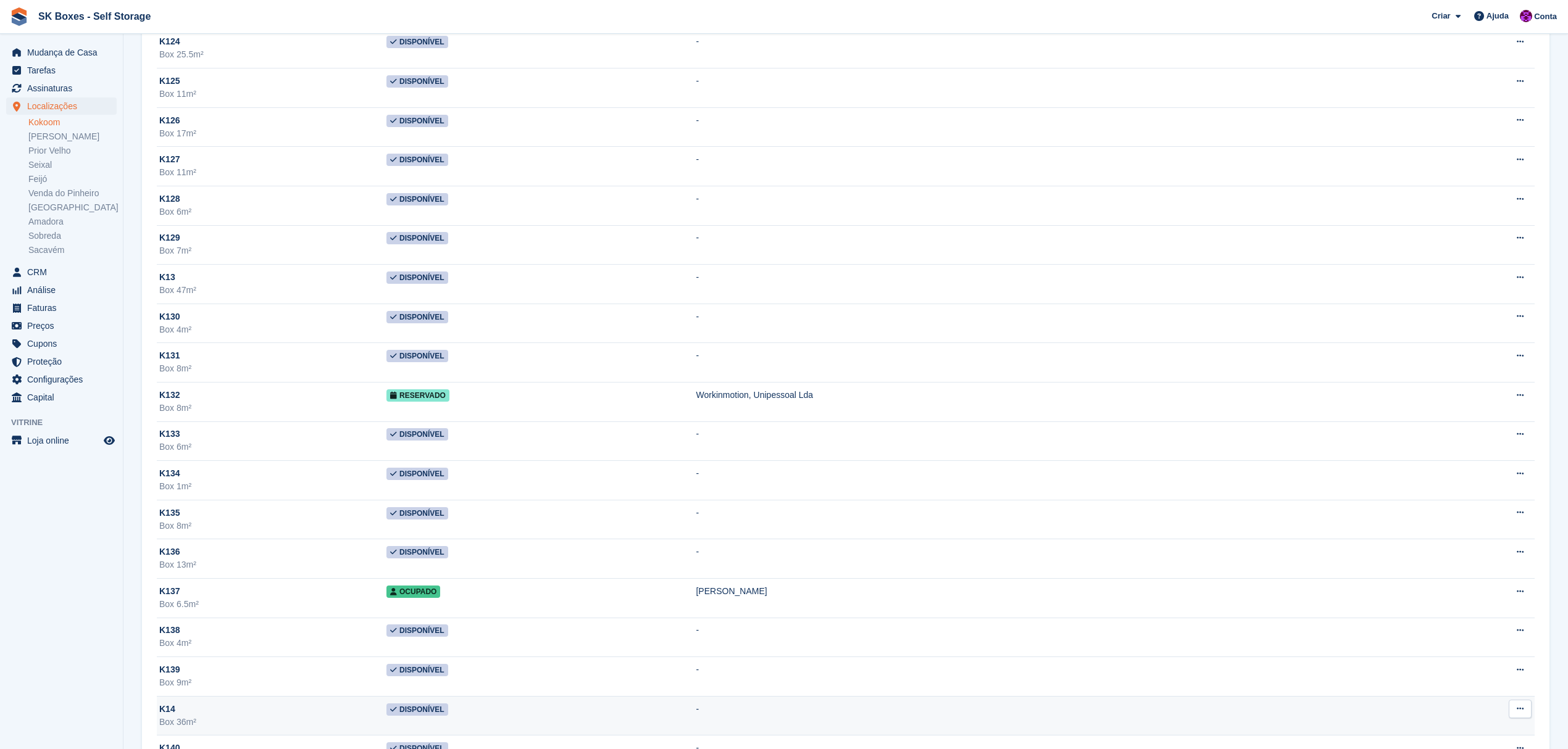
scroll to position [1975, 0]
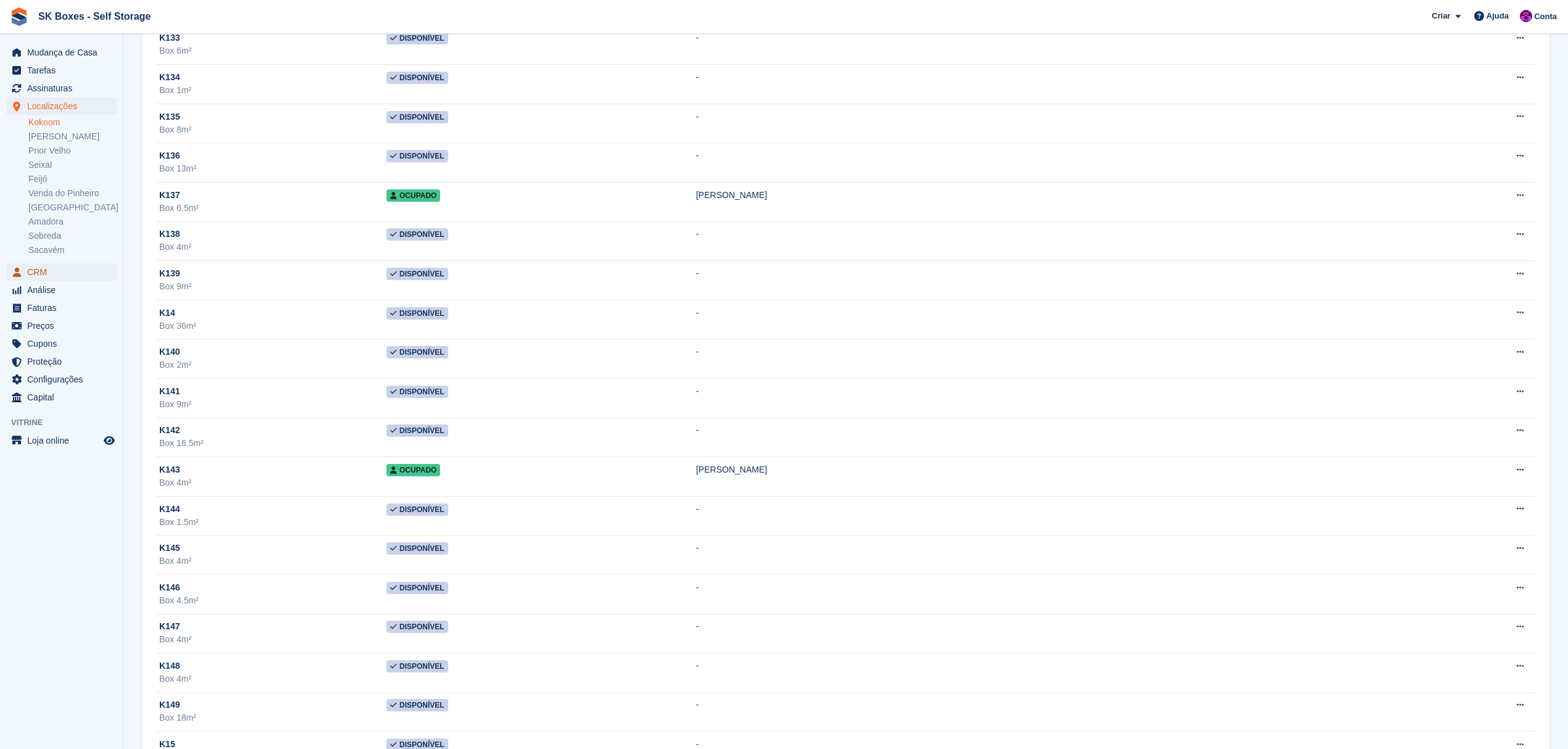
click at [40, 279] on span "CRM" at bounding box center [64, 272] width 74 height 18
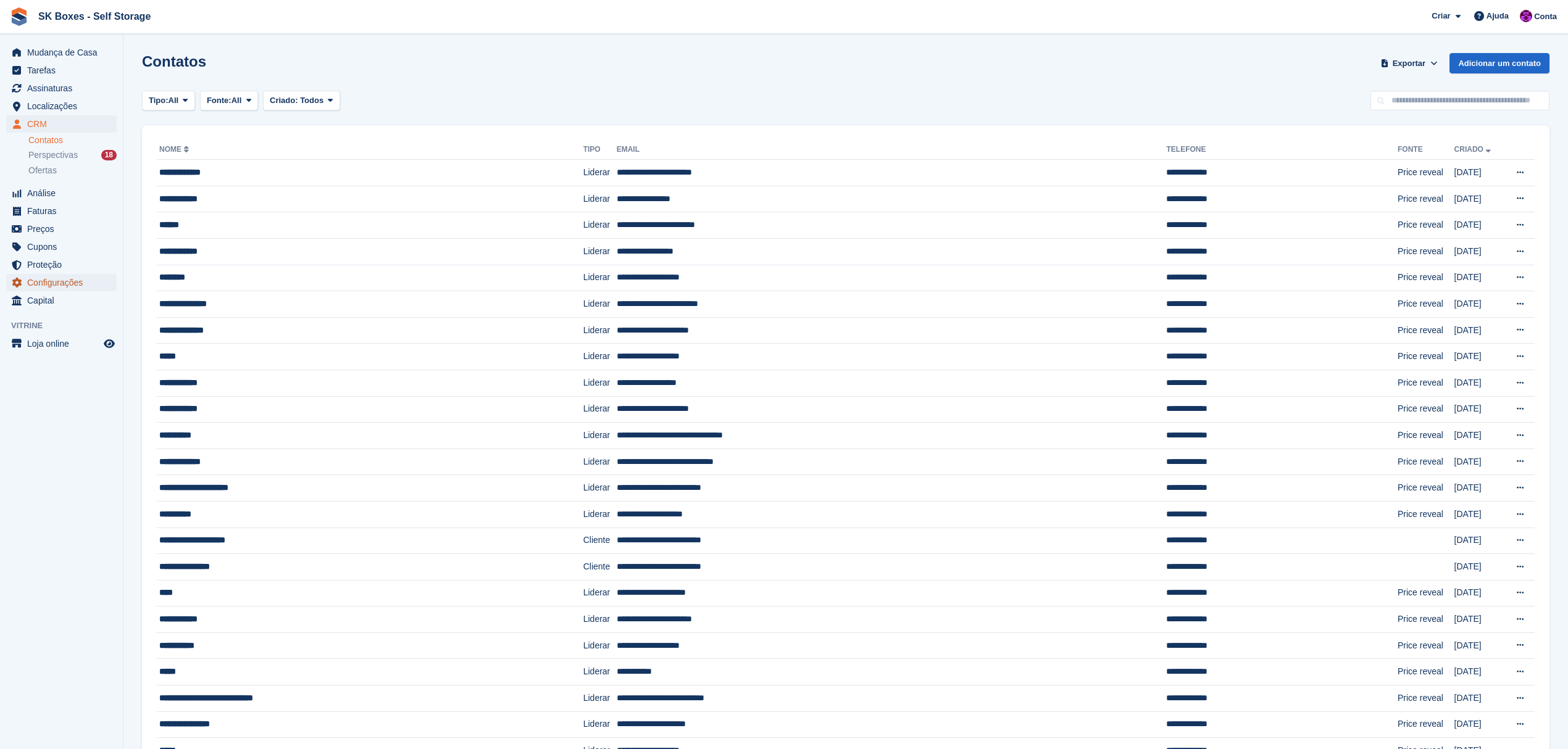
click at [53, 288] on span "Configurações" at bounding box center [64, 283] width 74 height 18
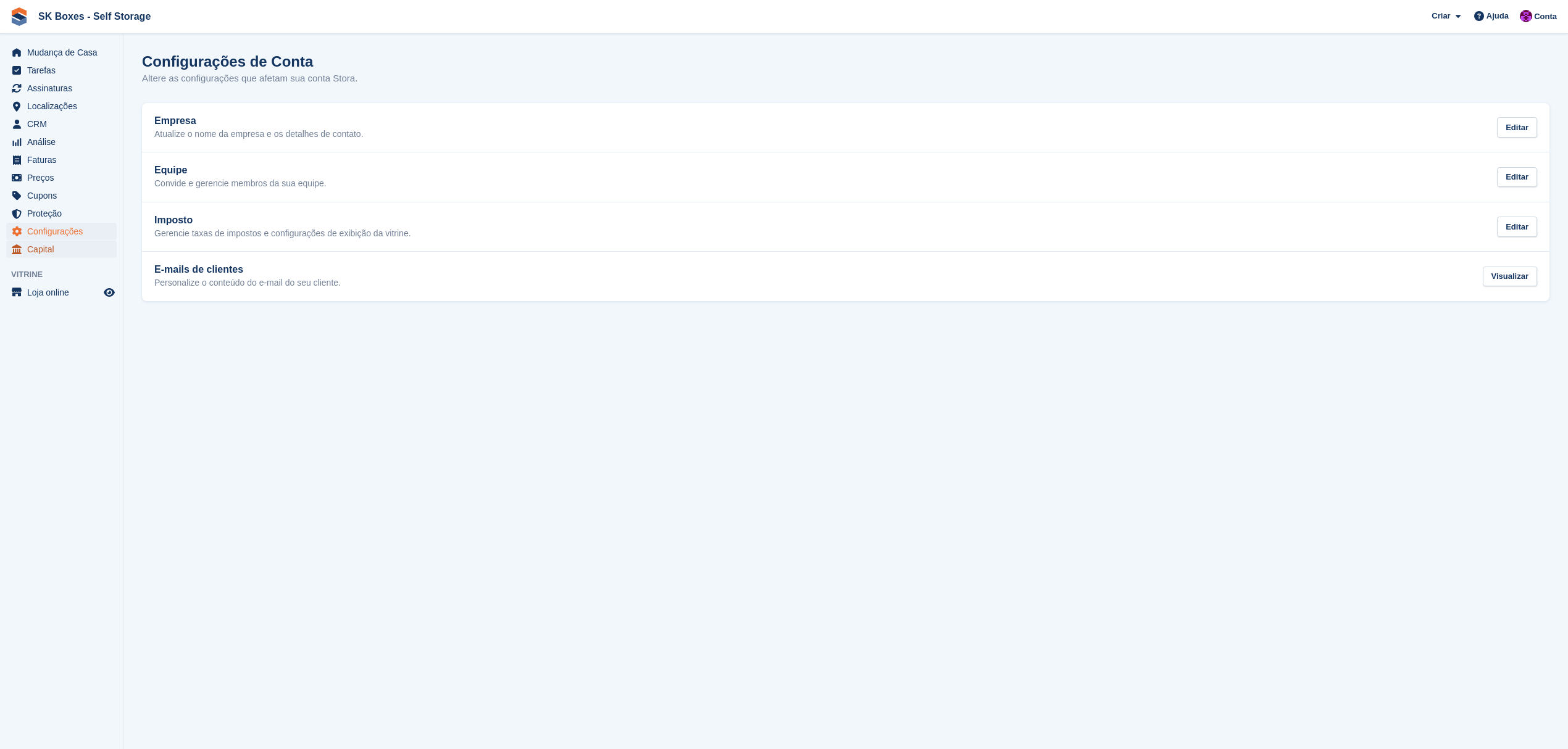
click at [55, 247] on span "Capital" at bounding box center [64, 250] width 74 height 18
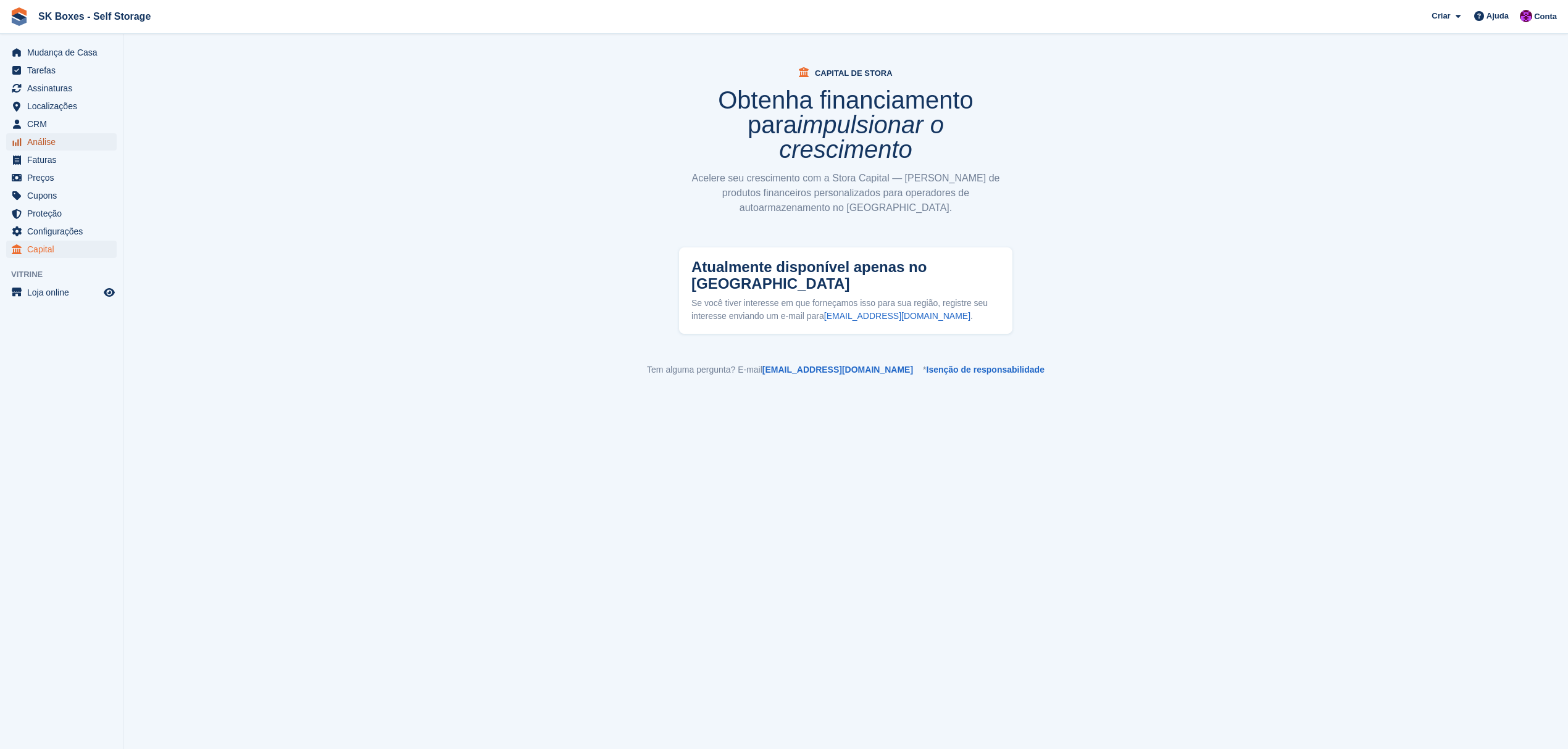
click at [60, 146] on span "Análise" at bounding box center [64, 142] width 74 height 18
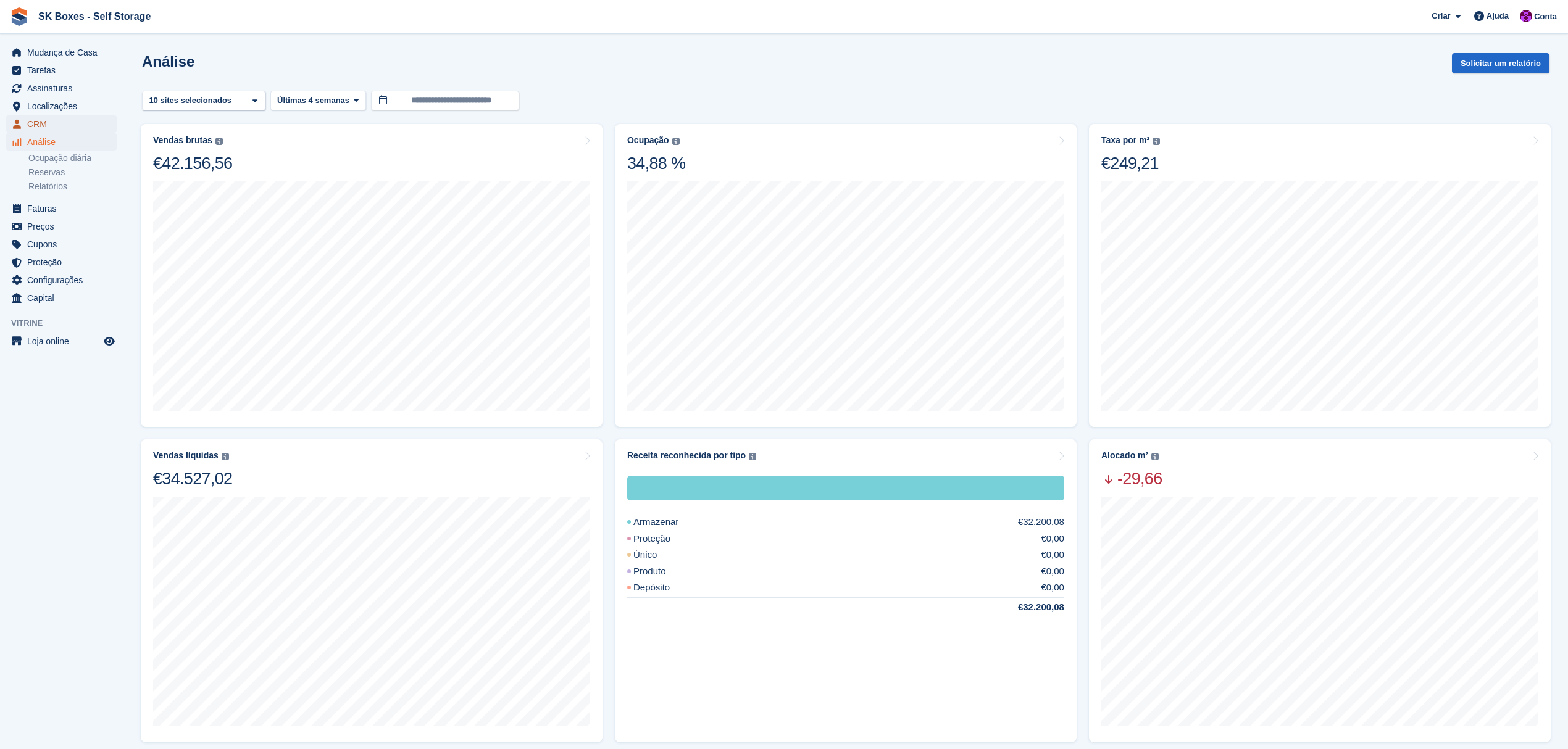
click at [45, 122] on span "CRM" at bounding box center [64, 124] width 74 height 18
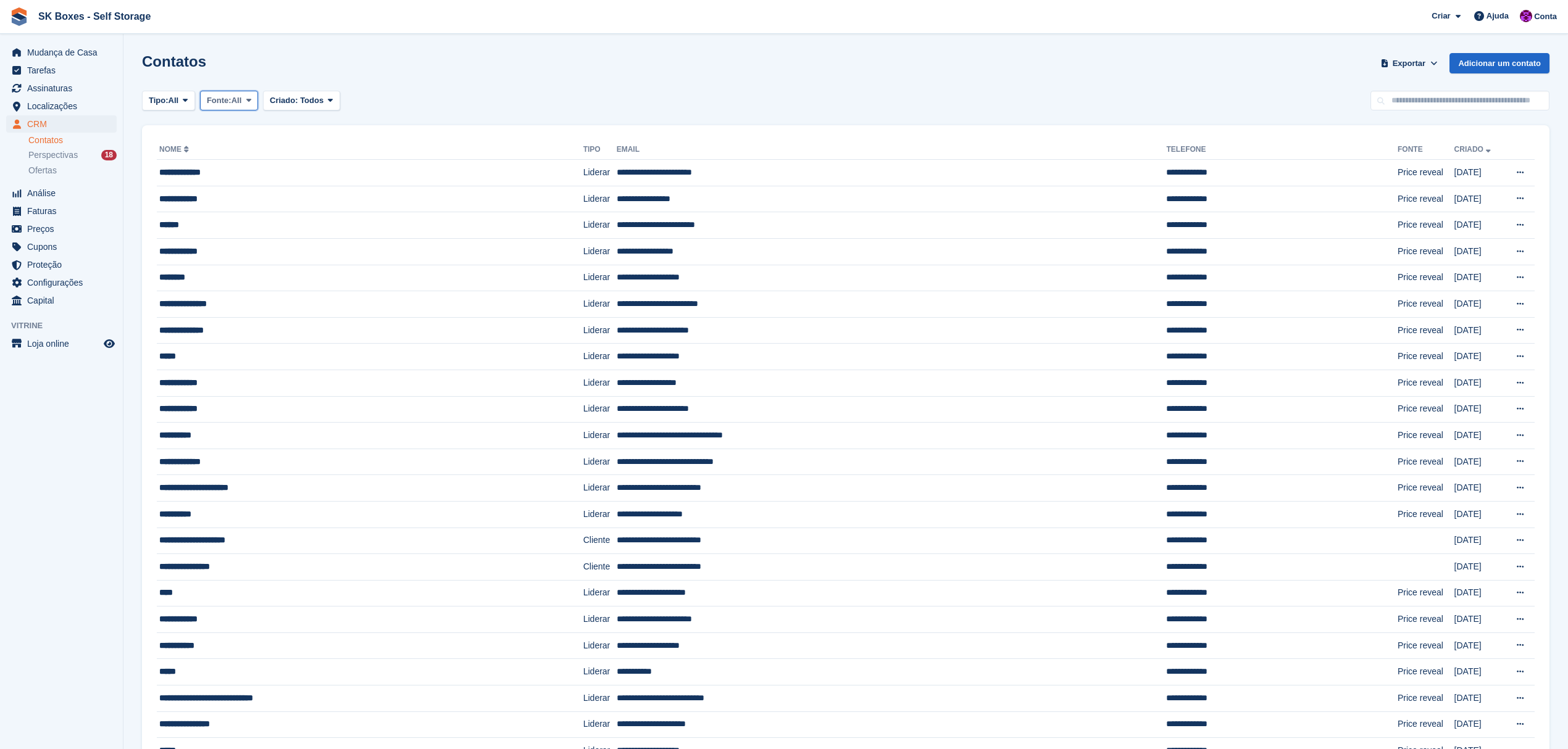
click at [251, 97] on icon at bounding box center [249, 101] width 5 height 8
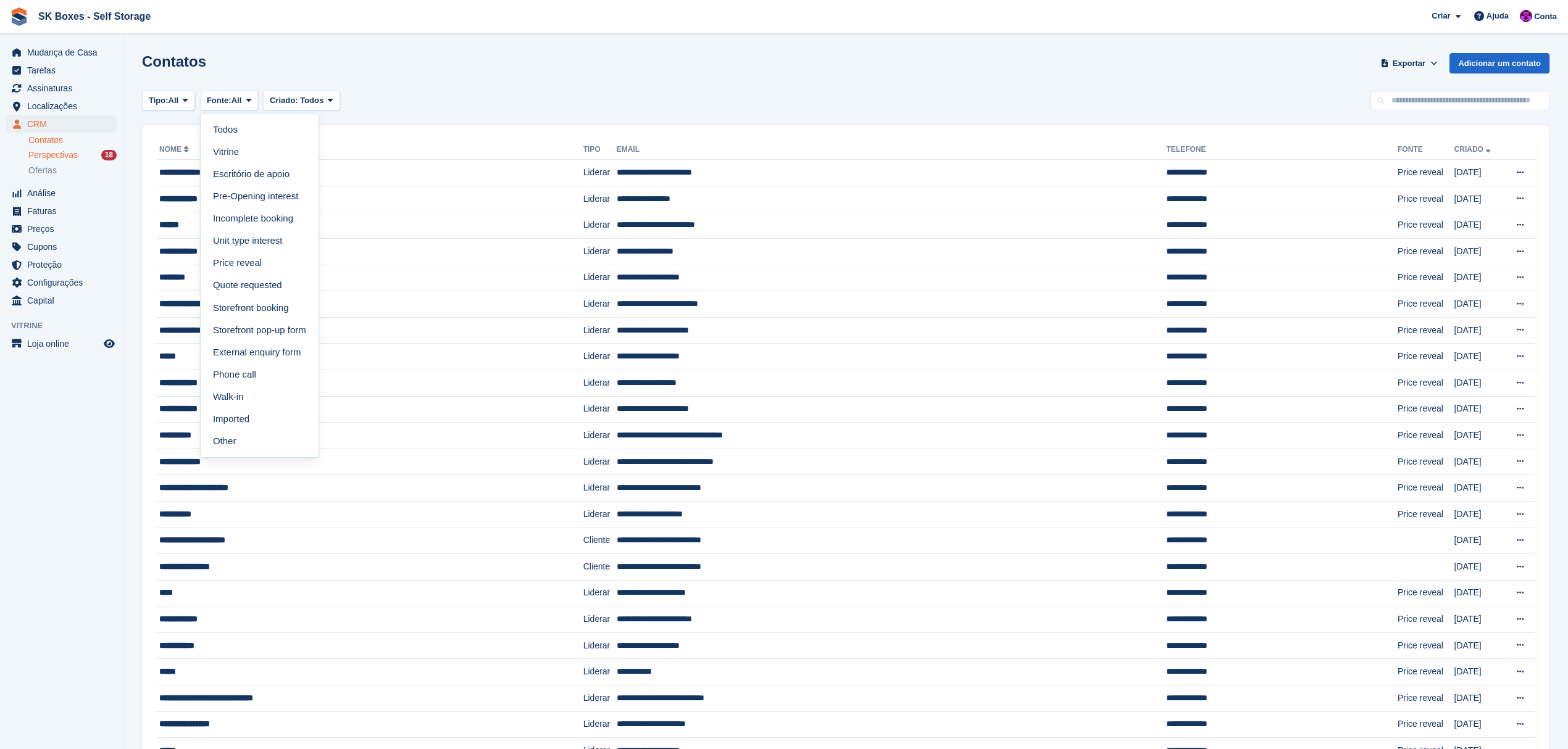
click at [65, 152] on span "Perspectivas" at bounding box center [53, 155] width 49 height 12
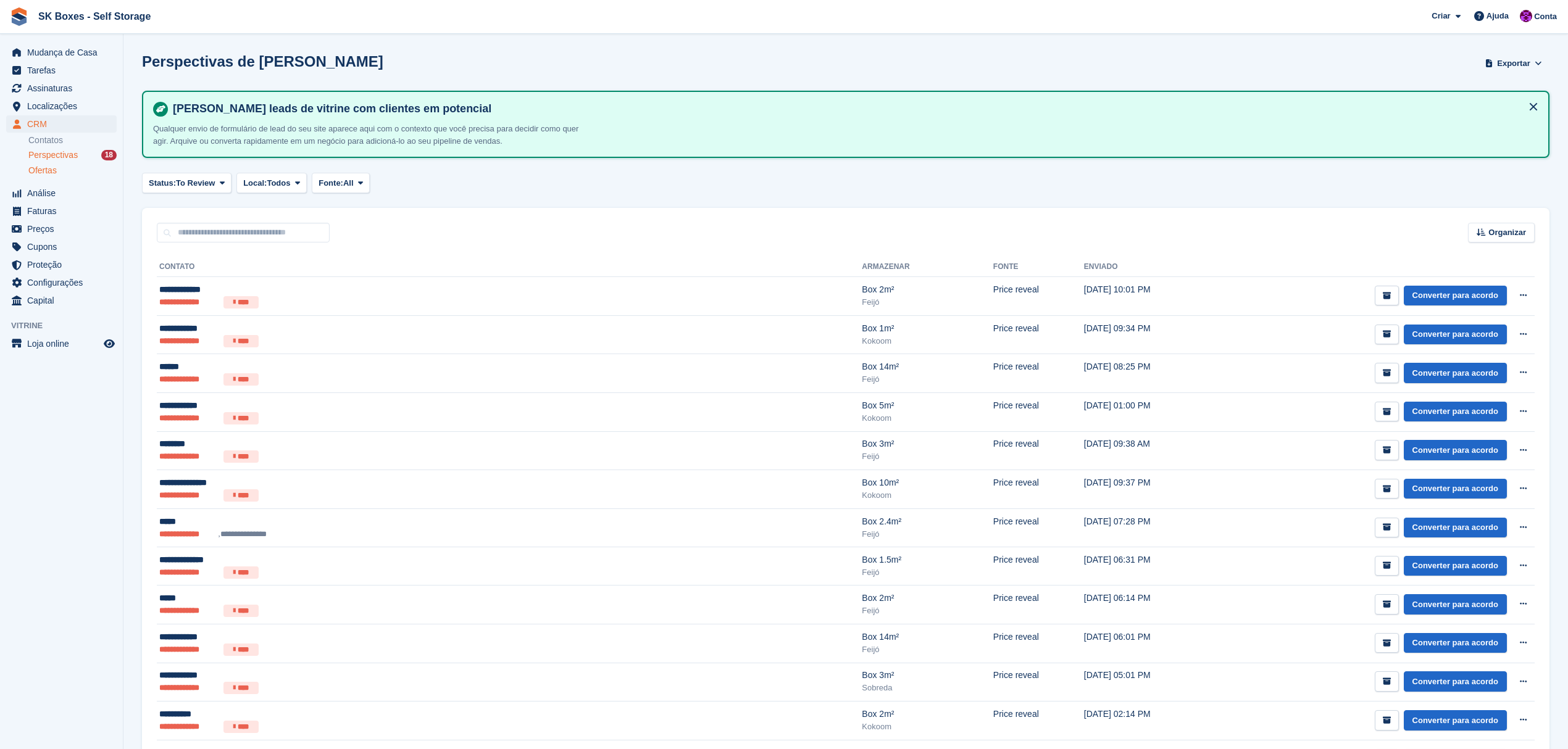
click at [43, 173] on span "Ofertas" at bounding box center [43, 171] width 29 height 12
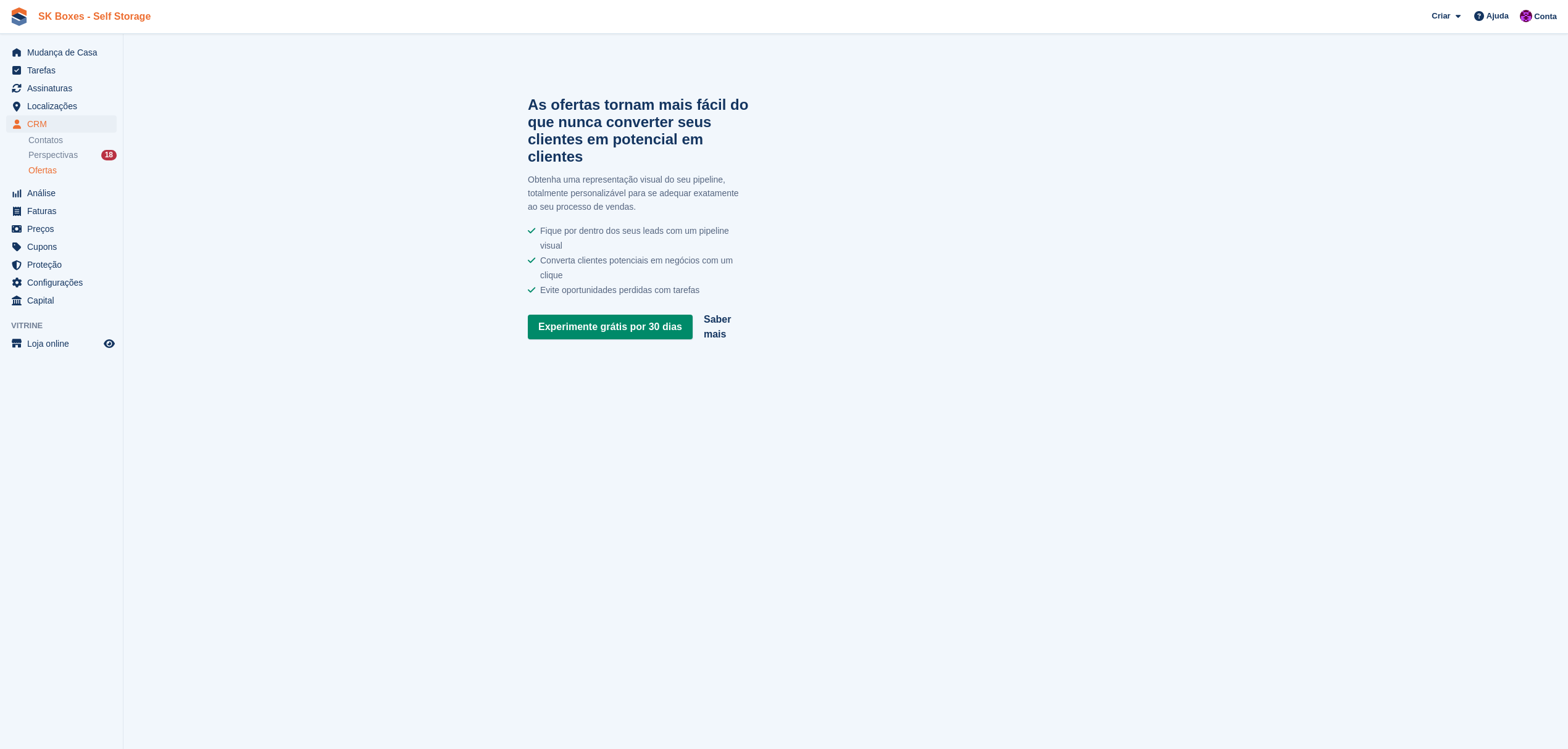
click at [49, 18] on link "SK Boxes - Self Storage" at bounding box center [94, 17] width 122 height 21
